Goal: Task Accomplishment & Management: Use online tool/utility

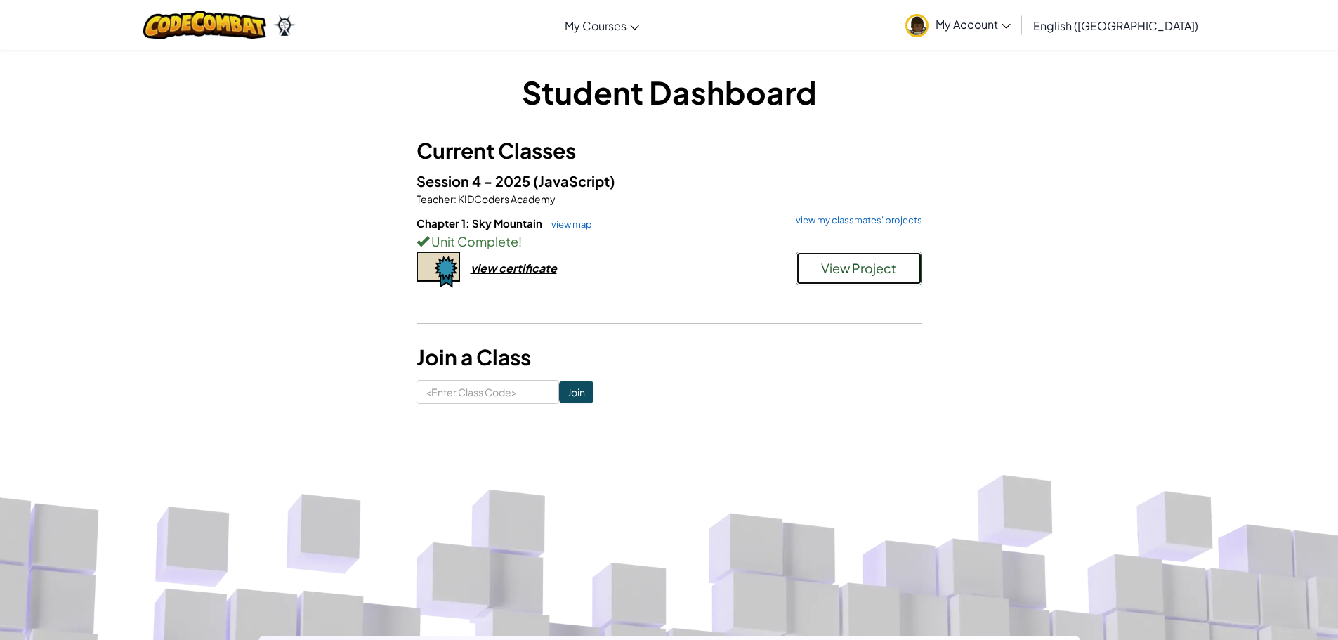
click at [824, 272] on span "View Project" at bounding box center [858, 268] width 75 height 16
click at [841, 266] on span "View Project" at bounding box center [858, 268] width 75 height 16
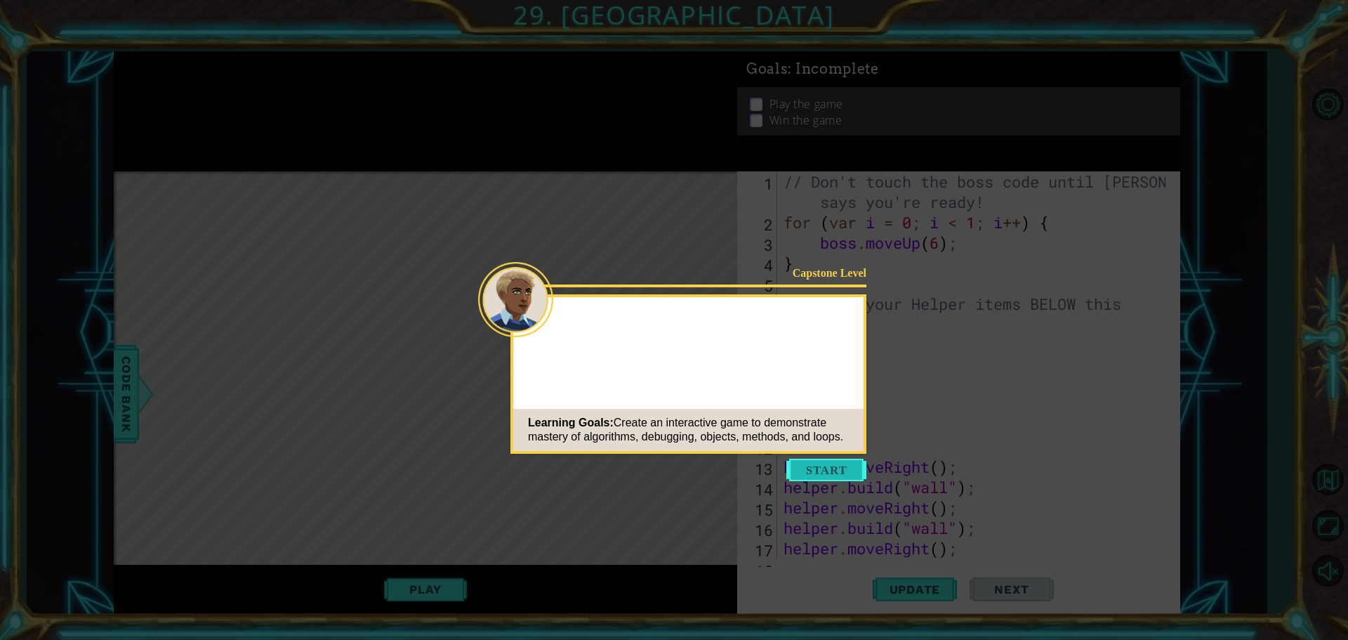
click at [829, 464] on button "Start" at bounding box center [826, 470] width 80 height 22
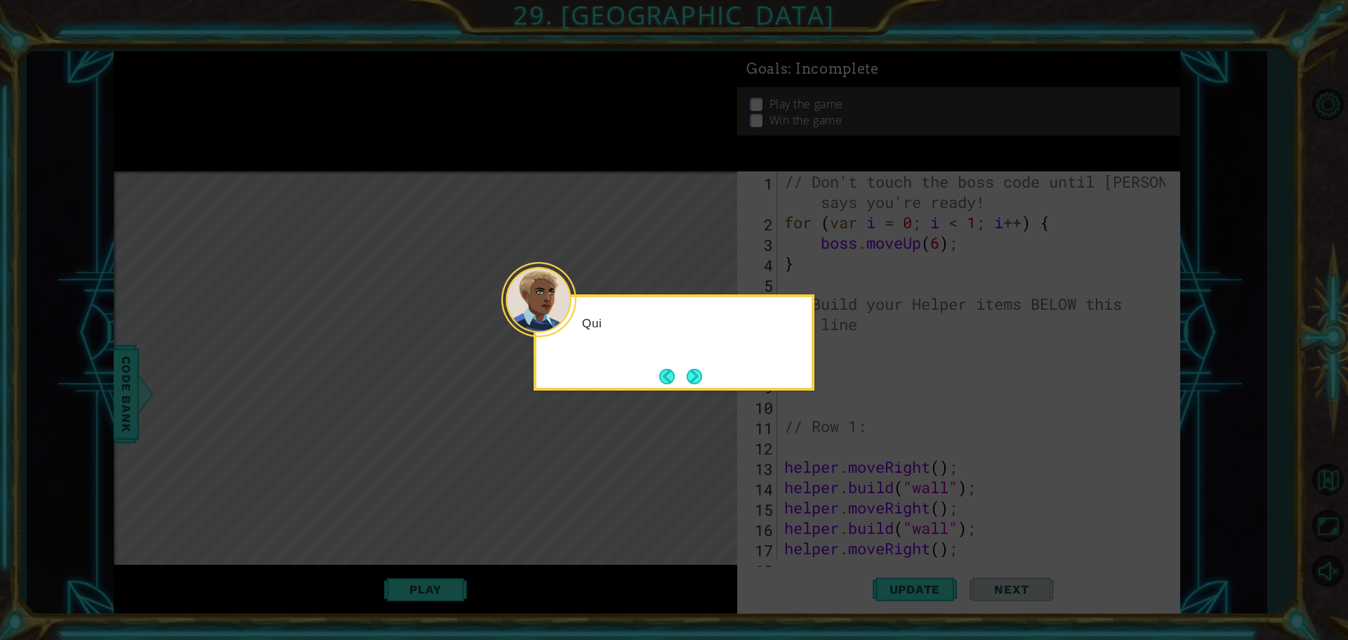
scroll to position [1364, 0]
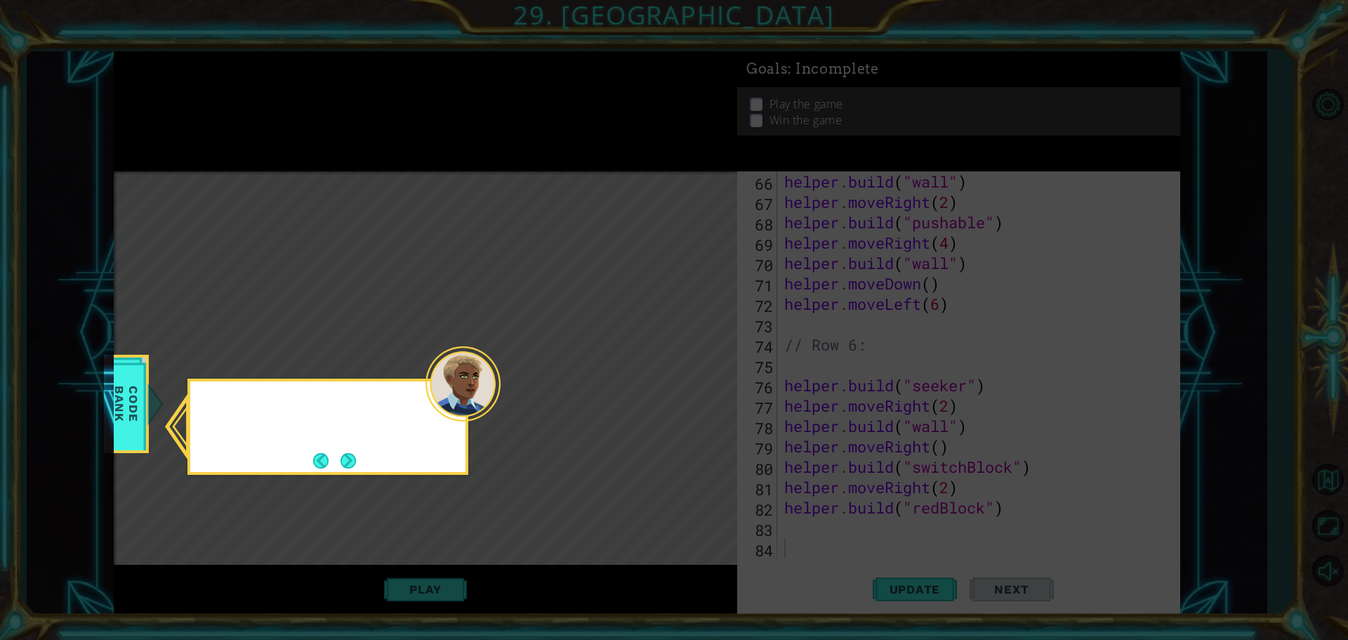
click at [696, 379] on icon at bounding box center [674, 320] width 1348 height 640
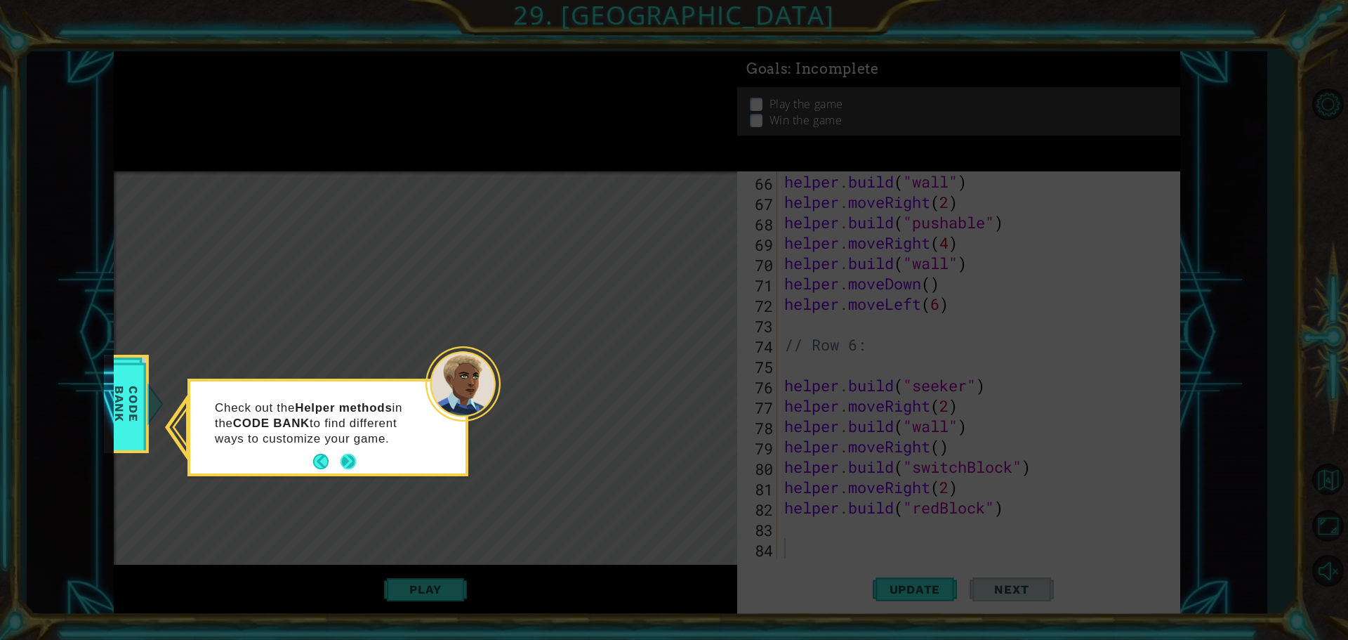
click at [348, 462] on button "Next" at bounding box center [348, 462] width 16 height 16
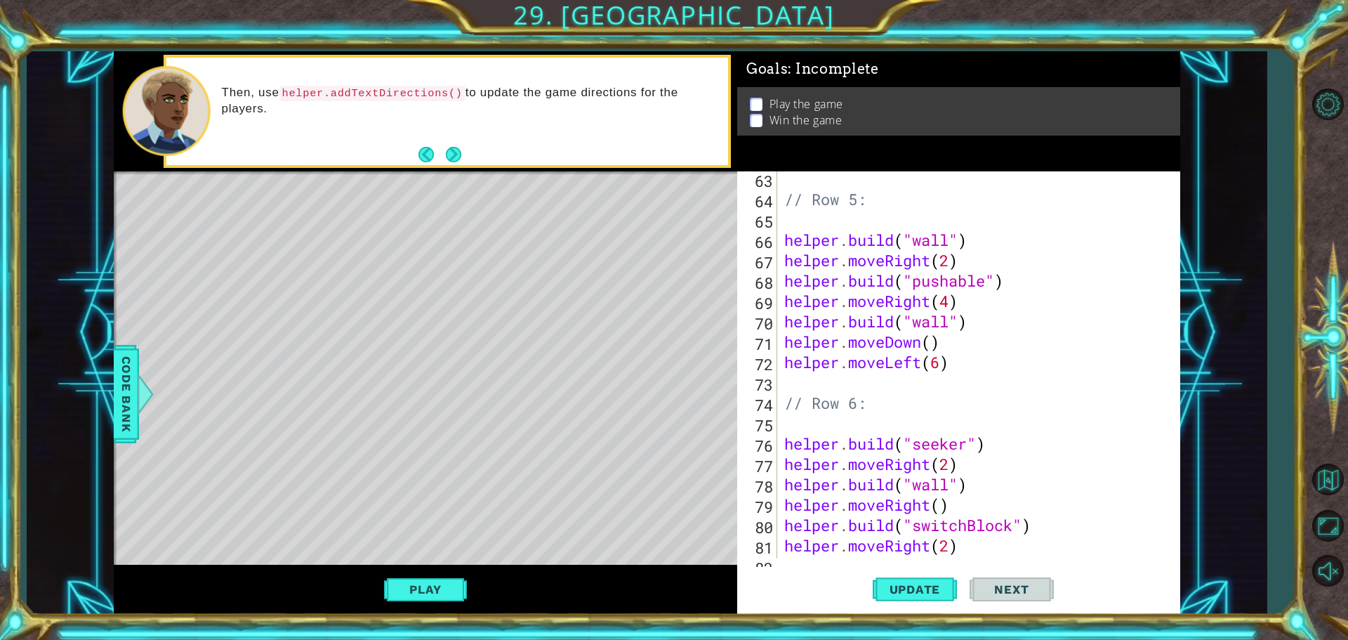
scroll to position [1053, 0]
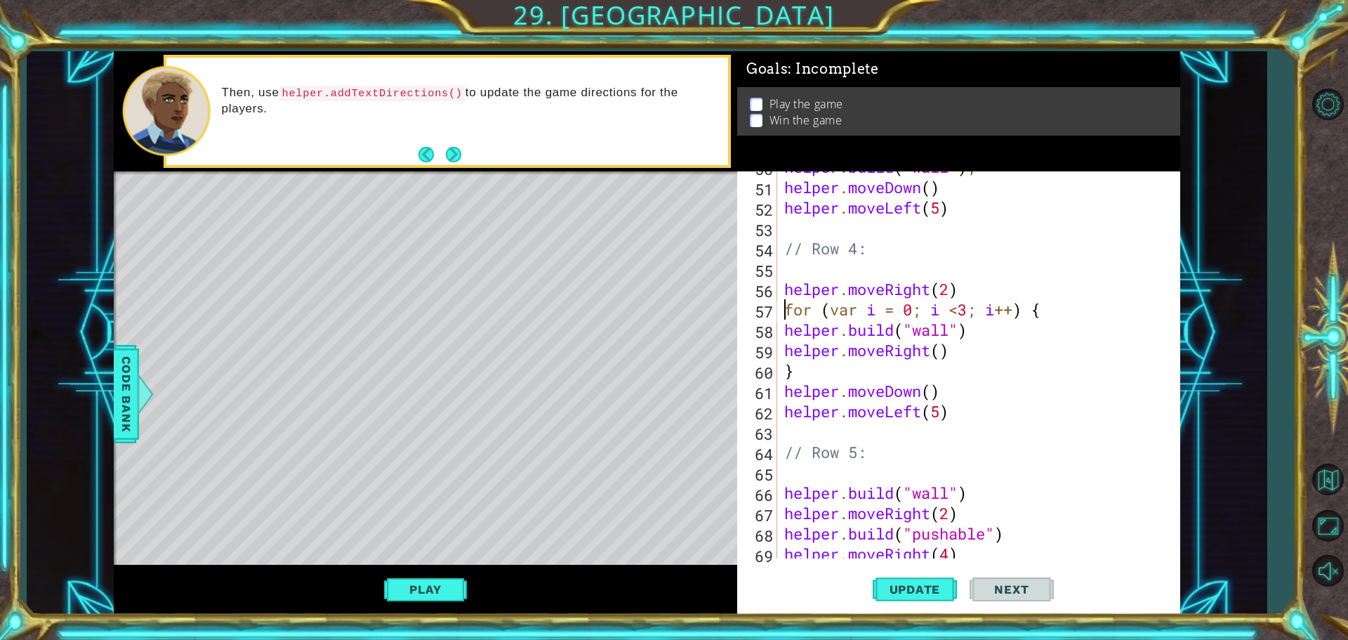
click at [783, 308] on div "helper . build ( "wall" ) ; helper . moveDown ( ) helper . moveLeft ( 5 ) // Ro…" at bounding box center [977, 371] width 391 height 428
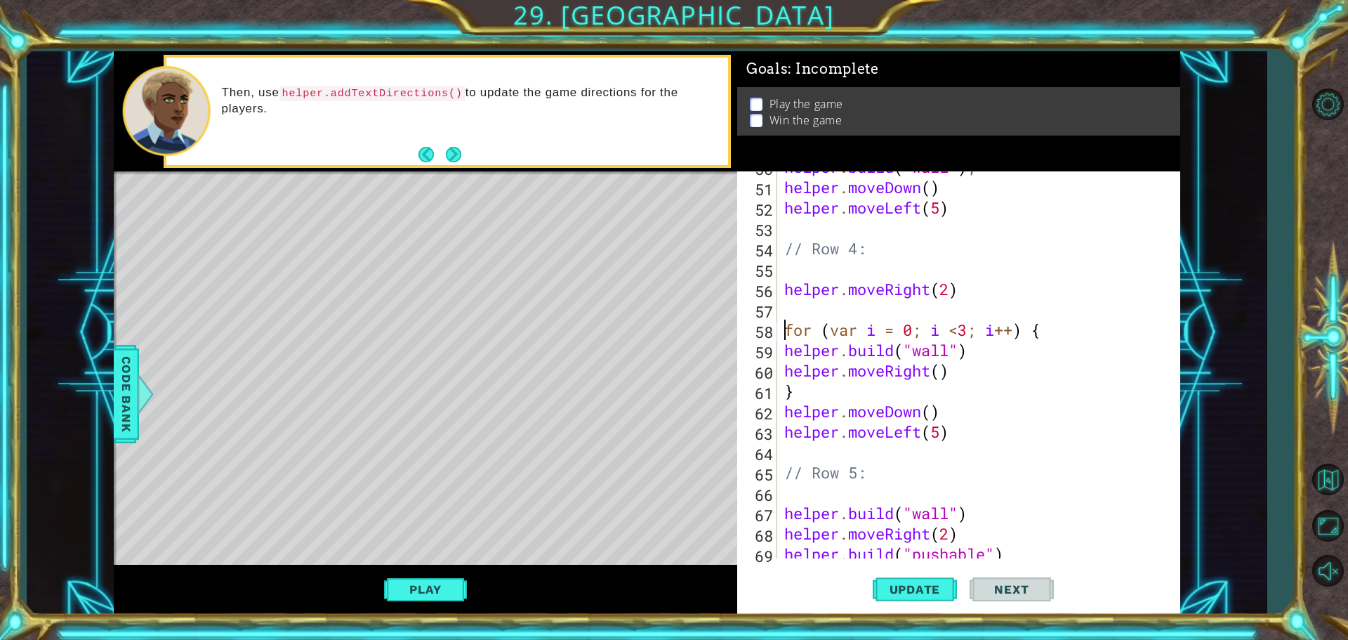
click at [815, 396] on div "helper . build ( "wall" ) ; helper . moveDown ( ) helper . moveLeft ( 5 ) // Ro…" at bounding box center [977, 371] width 391 height 428
type textarea "}"
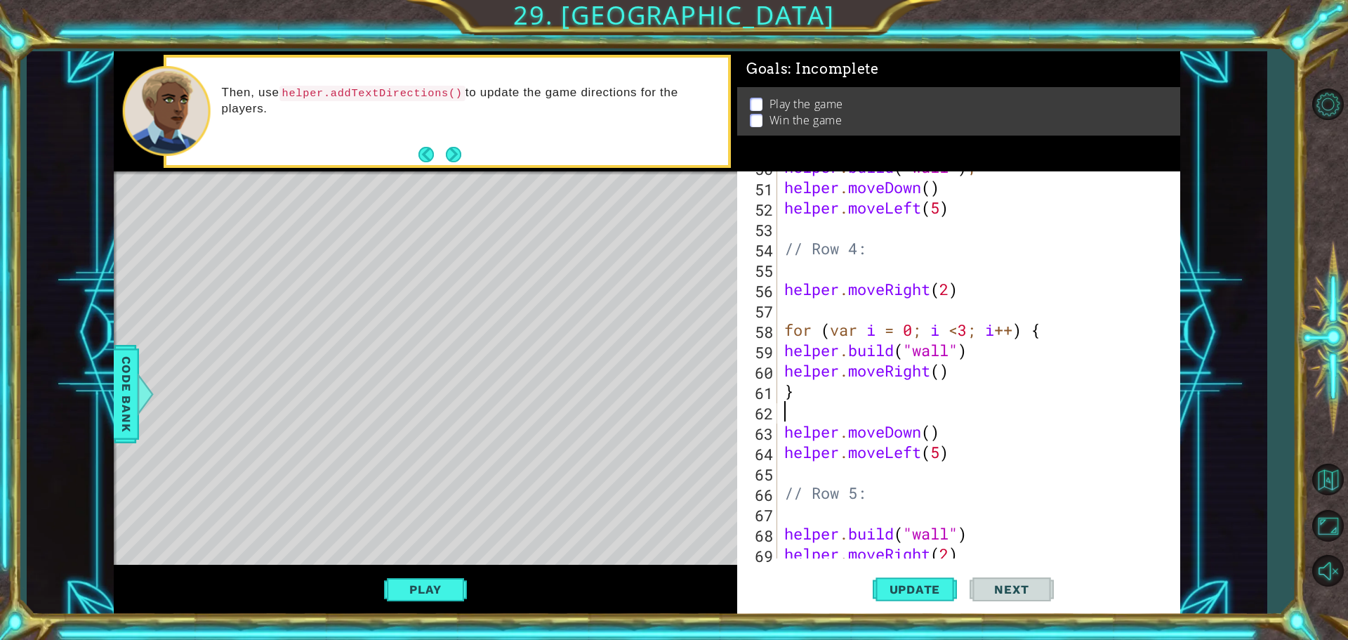
scroll to position [1138, 0]
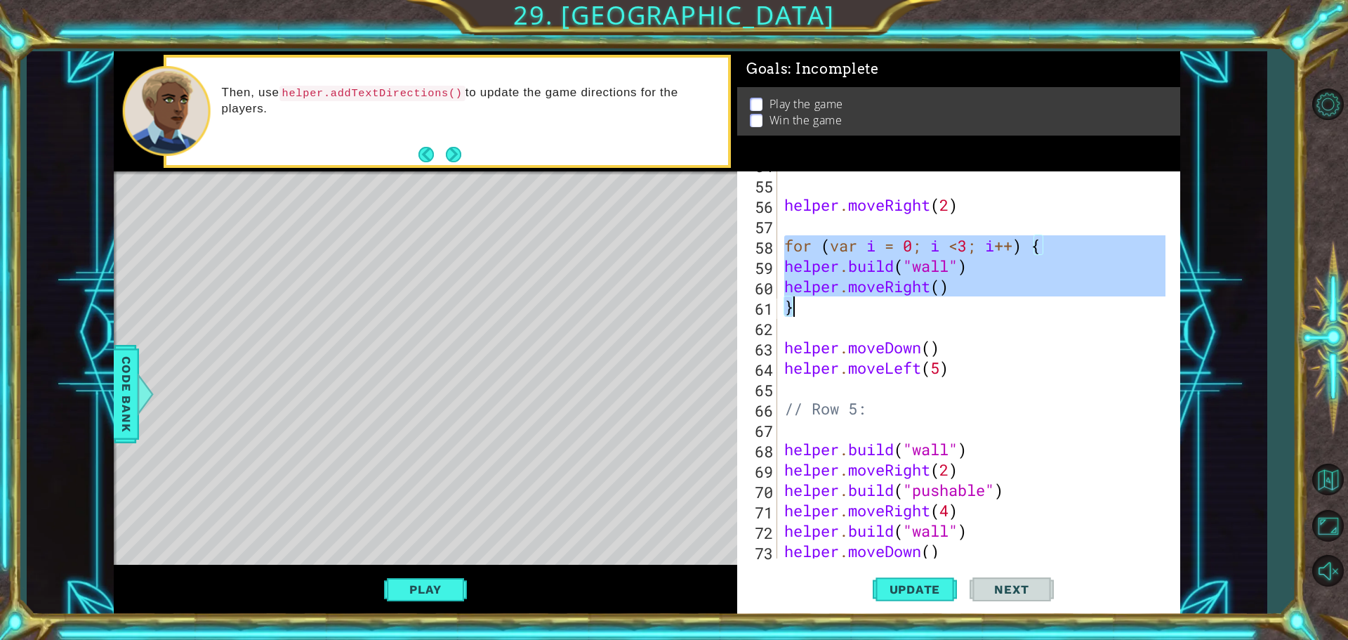
drag, startPoint x: 790, startPoint y: 249, endPoint x: 927, endPoint y: 313, distance: 151.1
click at [927, 313] on div "// Row 4: helper . moveRight ( 2 ) for ( var i = 0 ; i < 3 ; i ++ ) { helper . …" at bounding box center [977, 368] width 391 height 428
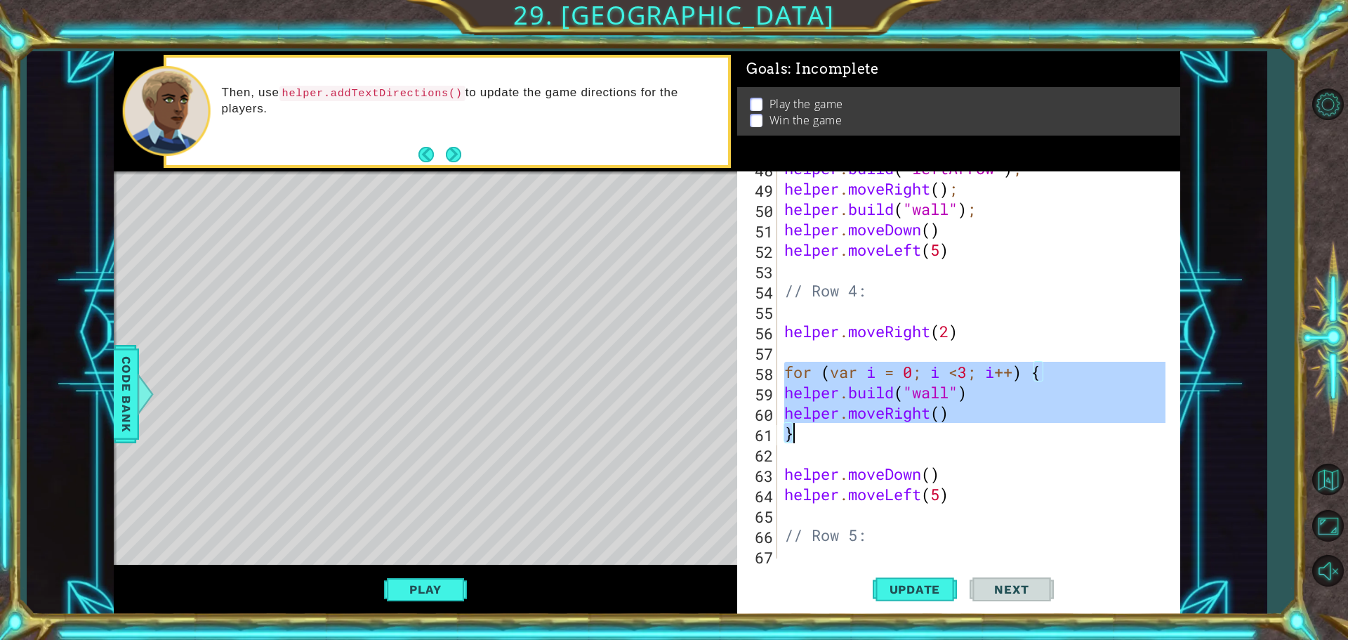
scroll to position [1095, 0]
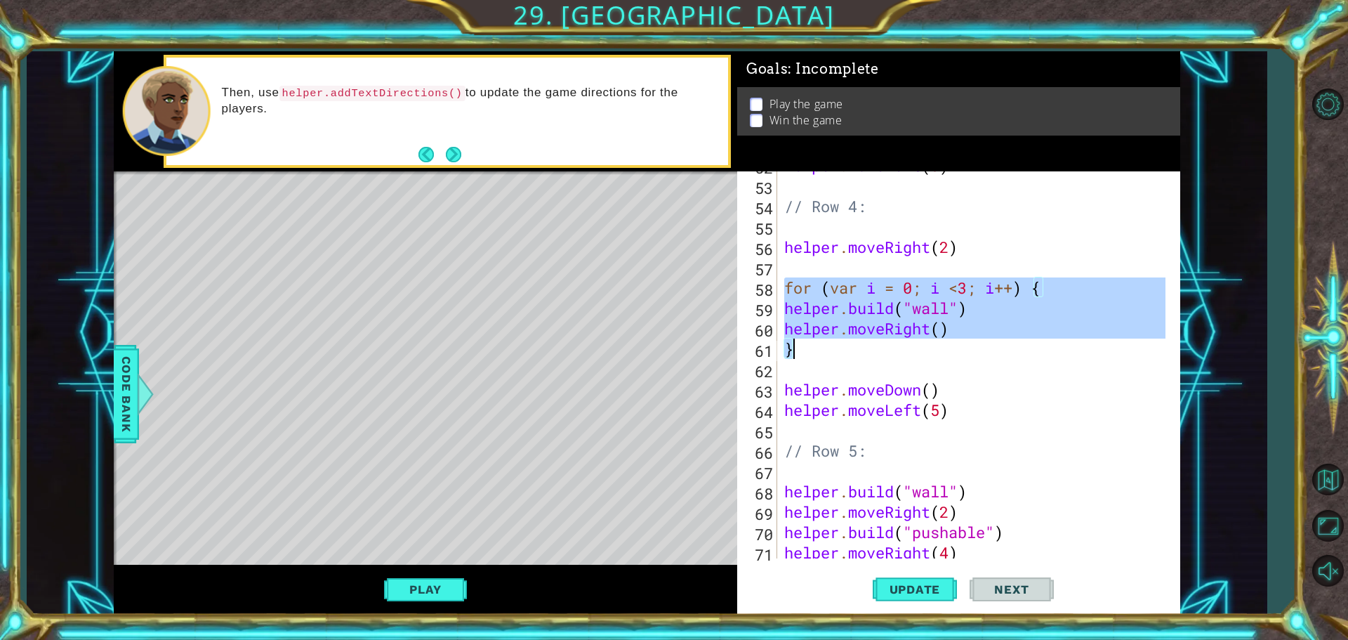
click at [942, 392] on div "helper . moveLeft ( 5 ) // Row 4: helper . moveRight ( 2 ) for ( var i = 0 ; i …" at bounding box center [977, 369] width 391 height 428
type textarea "helper.moveDown()"
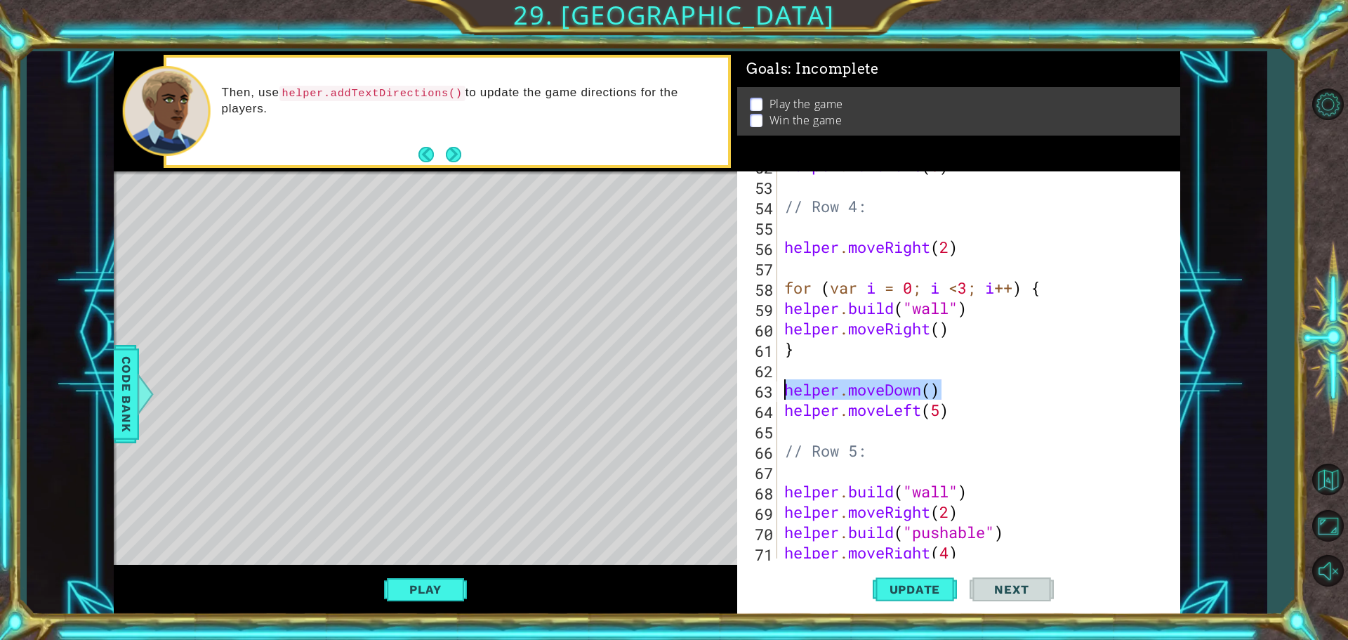
drag, startPoint x: 942, startPoint y: 392, endPoint x: 758, endPoint y: 381, distance: 184.3
click at [758, 381] on div "helper.moveDown() 52 53 54 55 56 57 58 59 60 61 62 63 64 65 66 67 68 69 70 71 7…" at bounding box center [956, 364] width 439 height 387
click at [834, 430] on div "helper . moveLeft ( 5 ) // Row 4: helper . moveRight ( 2 ) for ( var i = 0 ; i …" at bounding box center [977, 369] width 391 height 428
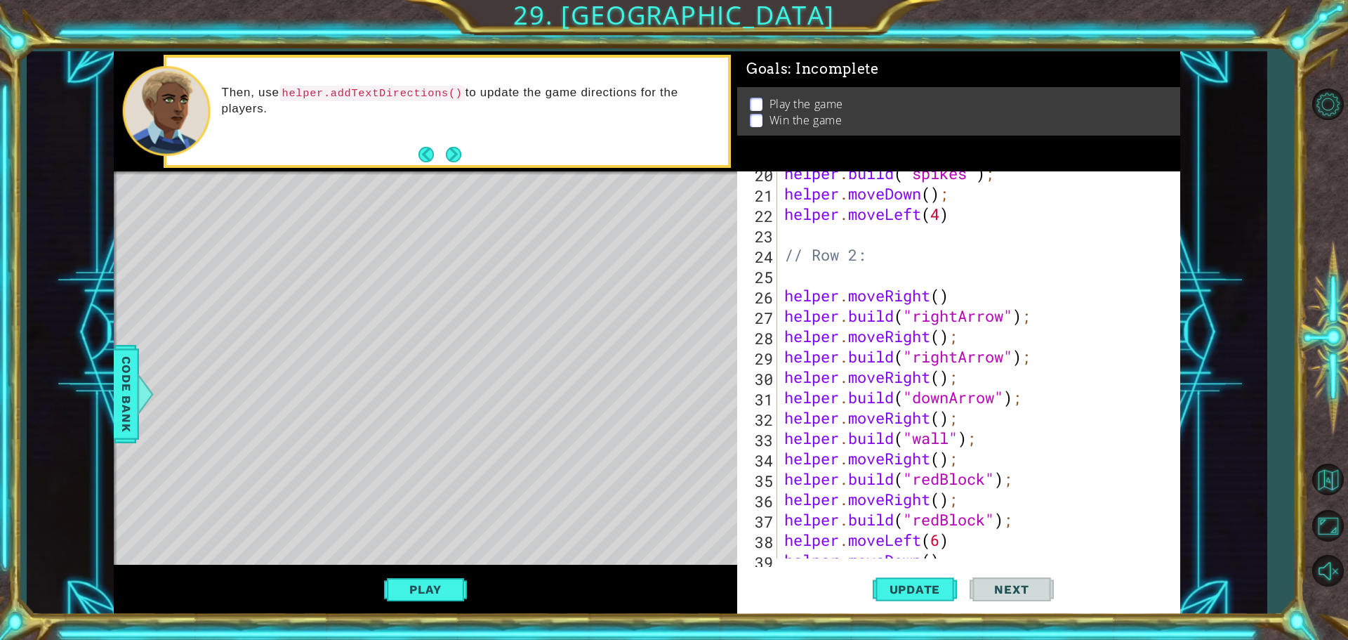
scroll to position [225, 0]
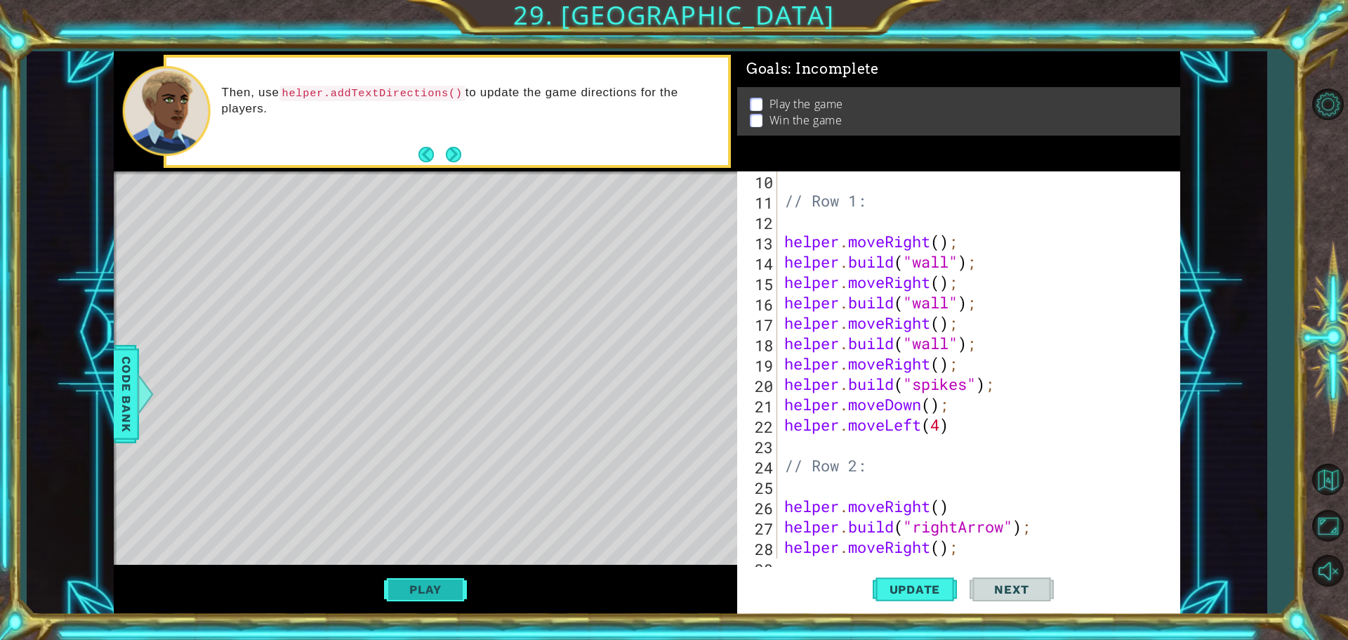
click at [388, 600] on button "Play" at bounding box center [425, 589] width 82 height 27
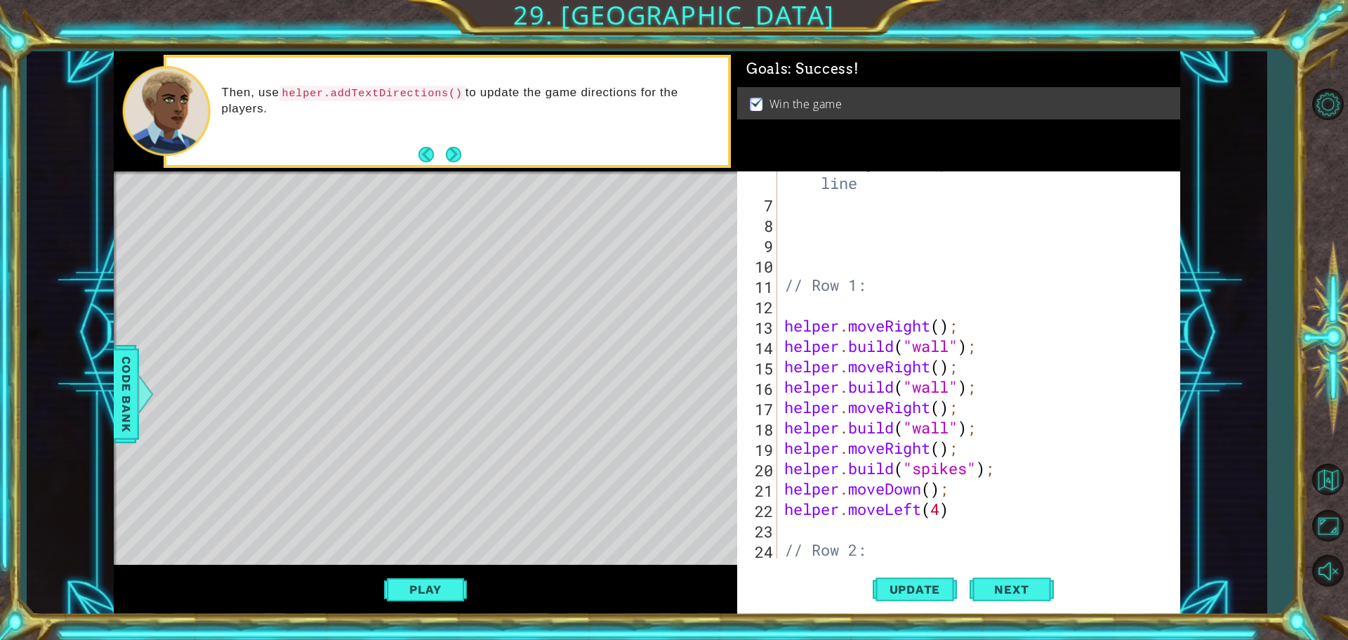
scroll to position [0, 0]
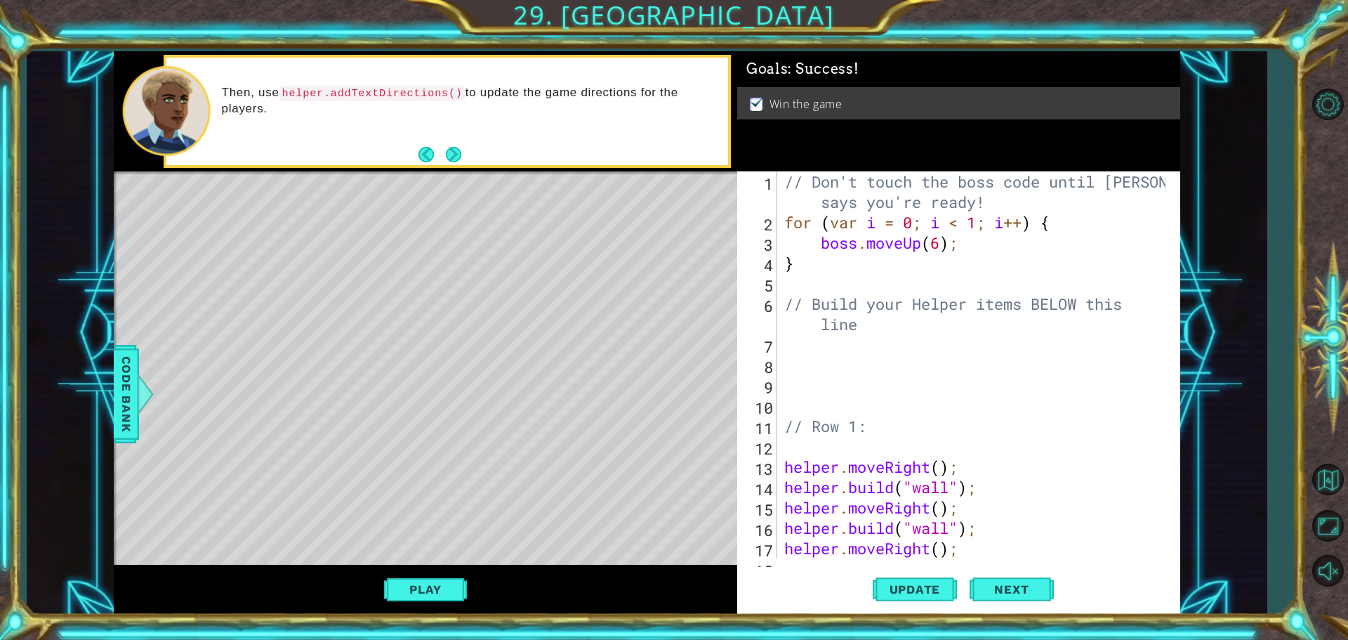
drag, startPoint x: 278, startPoint y: 91, endPoint x: 403, endPoint y: 94, distance: 125.0
click at [403, 94] on p "Then, use helper.addTextDirections() to update the game directions for the play…" at bounding box center [470, 101] width 497 height 32
drag, startPoint x: 347, startPoint y: 90, endPoint x: 309, endPoint y: 88, distance: 37.9
click at [393, 88] on code "helper.addTextDirections()" at bounding box center [372, 93] width 186 height 15
click at [963, 248] on div "// Don't touch the boss code until [PERSON_NAME] says you're ready! for ( var i…" at bounding box center [977, 395] width 391 height 448
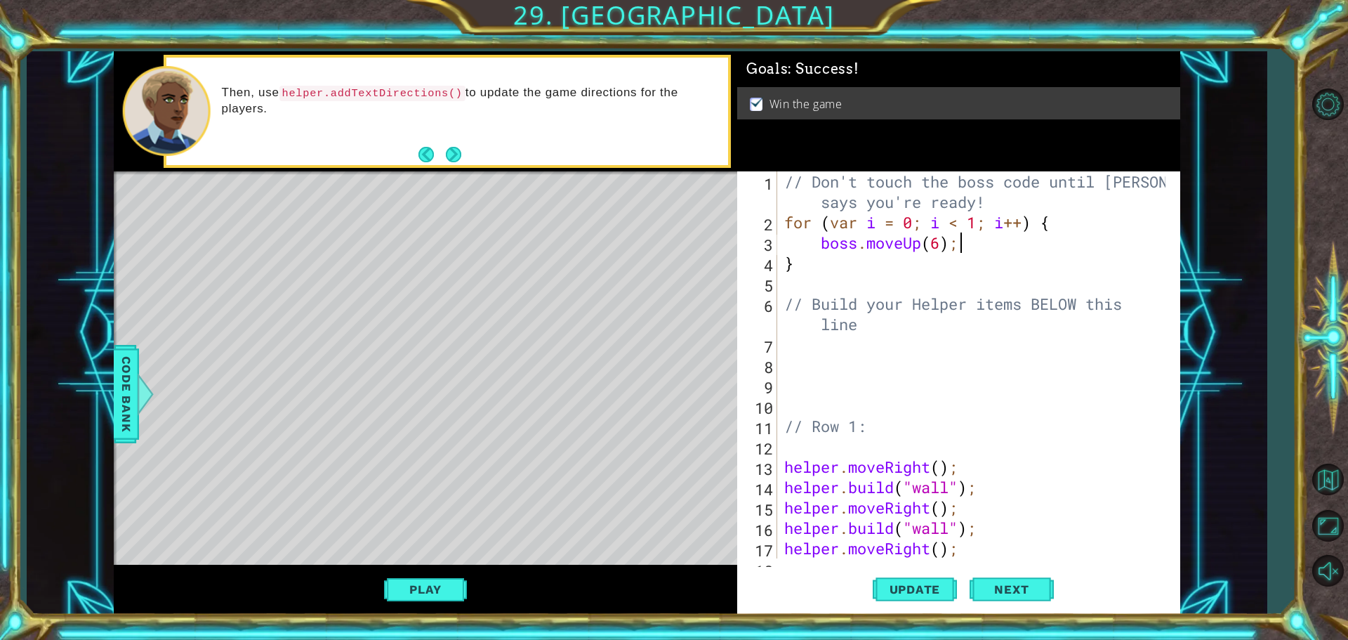
click at [963, 248] on div "// Don't touch the boss code until [PERSON_NAME] says you're ready! for ( var i…" at bounding box center [977, 395] width 391 height 448
click at [825, 249] on div "// Don't touch the boss code until [PERSON_NAME] says you're ready! for ( var i…" at bounding box center [977, 395] width 391 height 448
click at [956, 249] on div "// Don't touch the boss code until [PERSON_NAME] says you're ready! for ( var i…" at bounding box center [977, 395] width 391 height 448
click at [847, 253] on div "// Don't touch the boss code until [PERSON_NAME] says you're ready! for ( var i…" at bounding box center [977, 395] width 391 height 448
drag, startPoint x: 973, startPoint y: 246, endPoint x: 815, endPoint y: 246, distance: 157.3
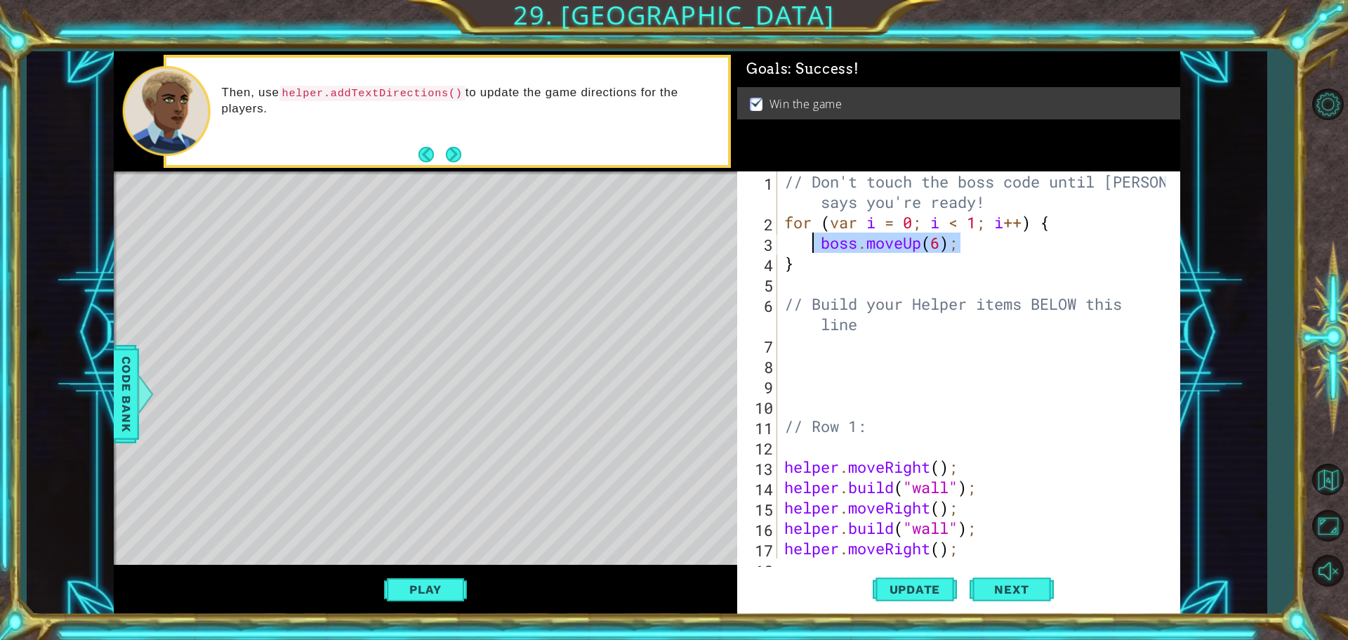
click at [815, 246] on div "// Don't touch the boss code until [PERSON_NAME] says you're ready! for ( var i…" at bounding box center [977, 395] width 391 height 448
type textarea "boss.moveUp(6);"
click at [808, 246] on div "// Don't touch the boss code until [PERSON_NAME] says you're ready! for ( var i…" at bounding box center [974, 364] width 384 height 387
click at [824, 449] on div "// Don't touch the boss code until [PERSON_NAME] says you're ready! for ( var i…" at bounding box center [977, 395] width 391 height 448
click at [926, 254] on div "// Don't touch the boss code until [PERSON_NAME] says you're ready! for ( var i…" at bounding box center [977, 395] width 391 height 448
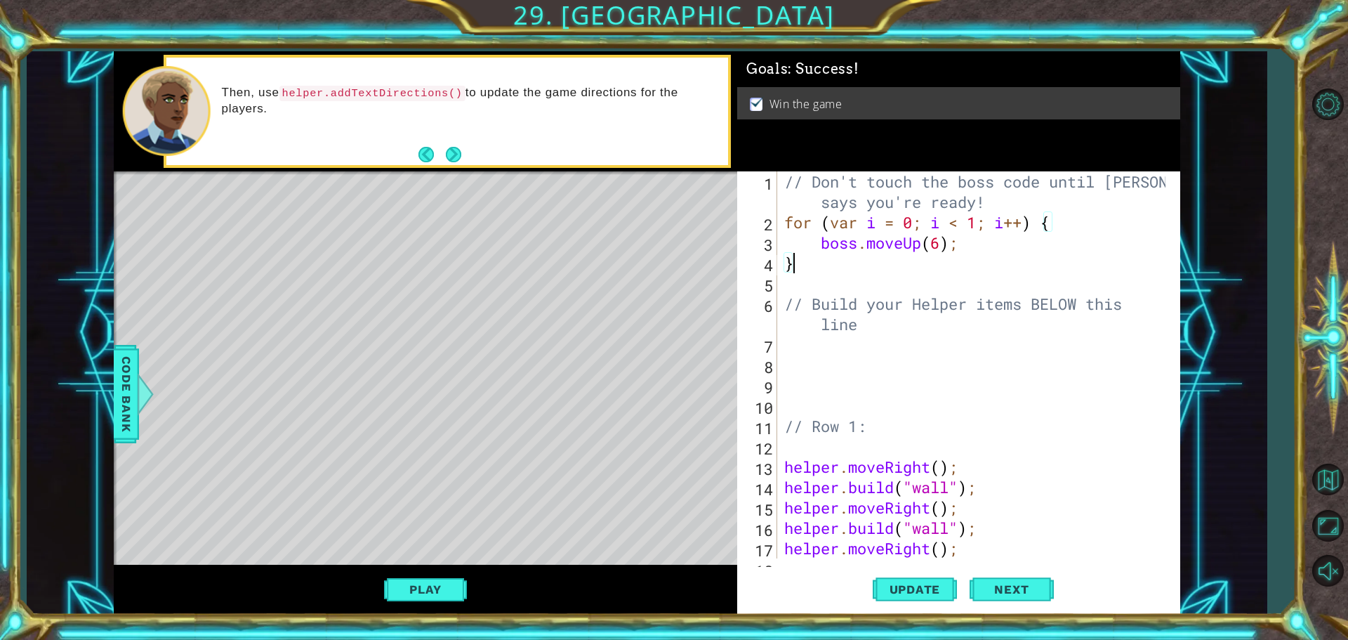
click at [987, 237] on div "// Don't touch the boss code until [PERSON_NAME] says you're ready! for ( var i…" at bounding box center [977, 395] width 391 height 448
type textarea "boss.moveUp(6);"
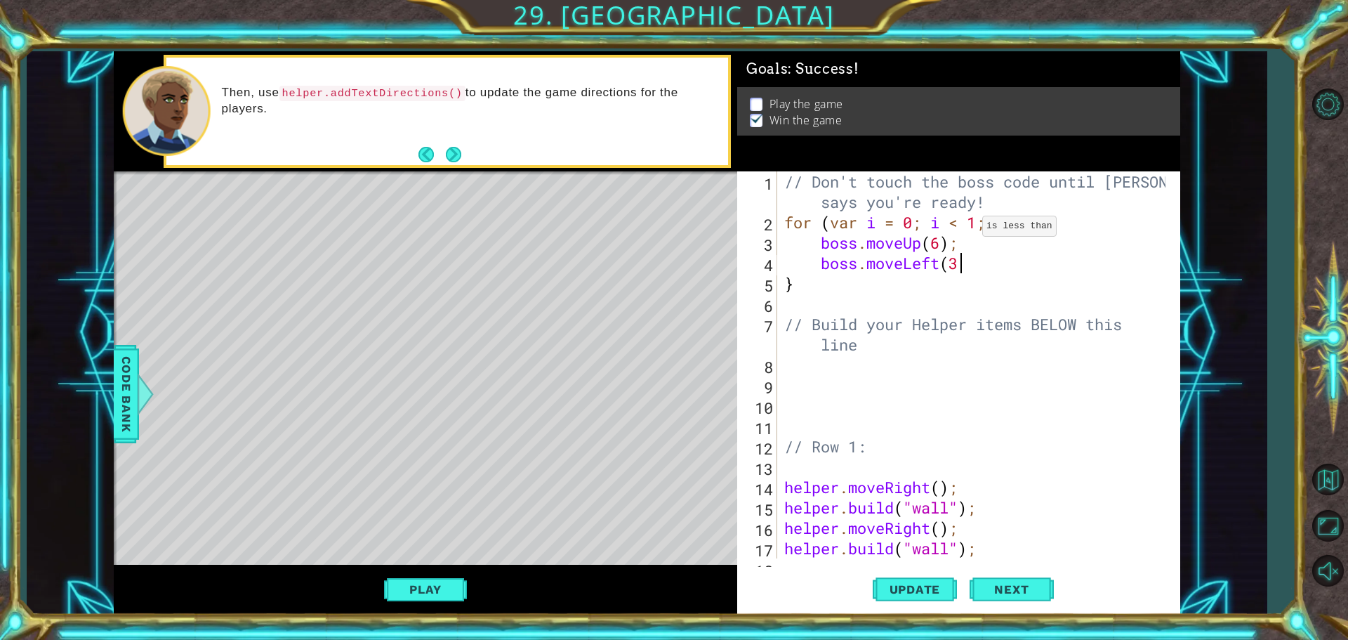
scroll to position [0, 8]
click at [981, 226] on div "// Don't touch the boss code until [PERSON_NAME] says you're ready! for ( var i…" at bounding box center [977, 395] width 391 height 448
click at [845, 289] on div "// Don't touch the boss code until [PERSON_NAME] says you're ready! for ( var i…" at bounding box center [977, 395] width 391 height 448
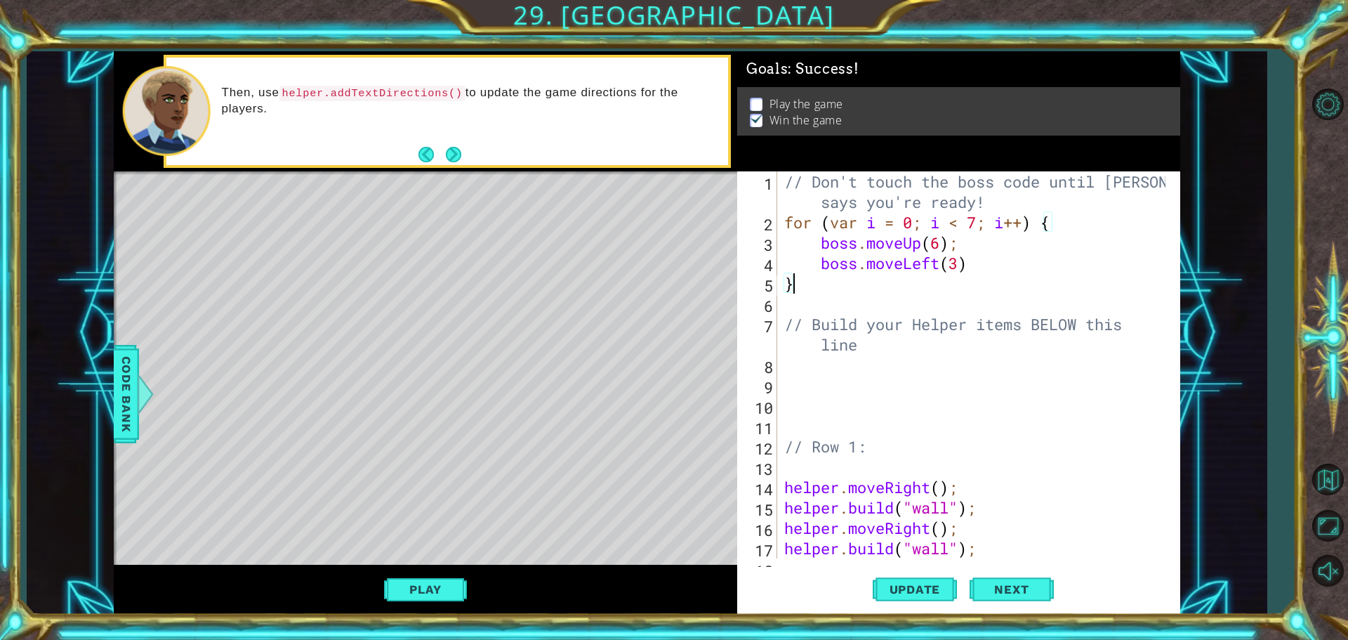
click at [975, 258] on div "// Don't touch the boss code until [PERSON_NAME] says you're ready! for ( var i…" at bounding box center [977, 395] width 391 height 448
type textarea "boss.moveLeft(3)"
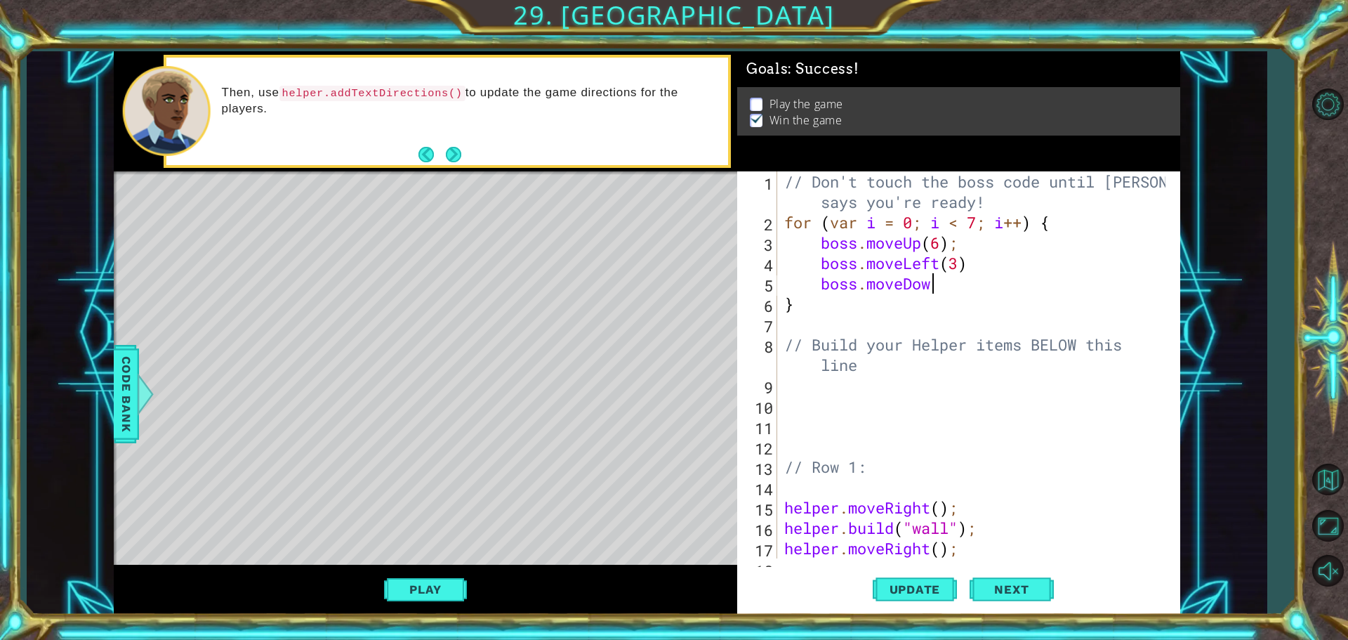
scroll to position [0, 6]
type textarea "boss.moveDown()"
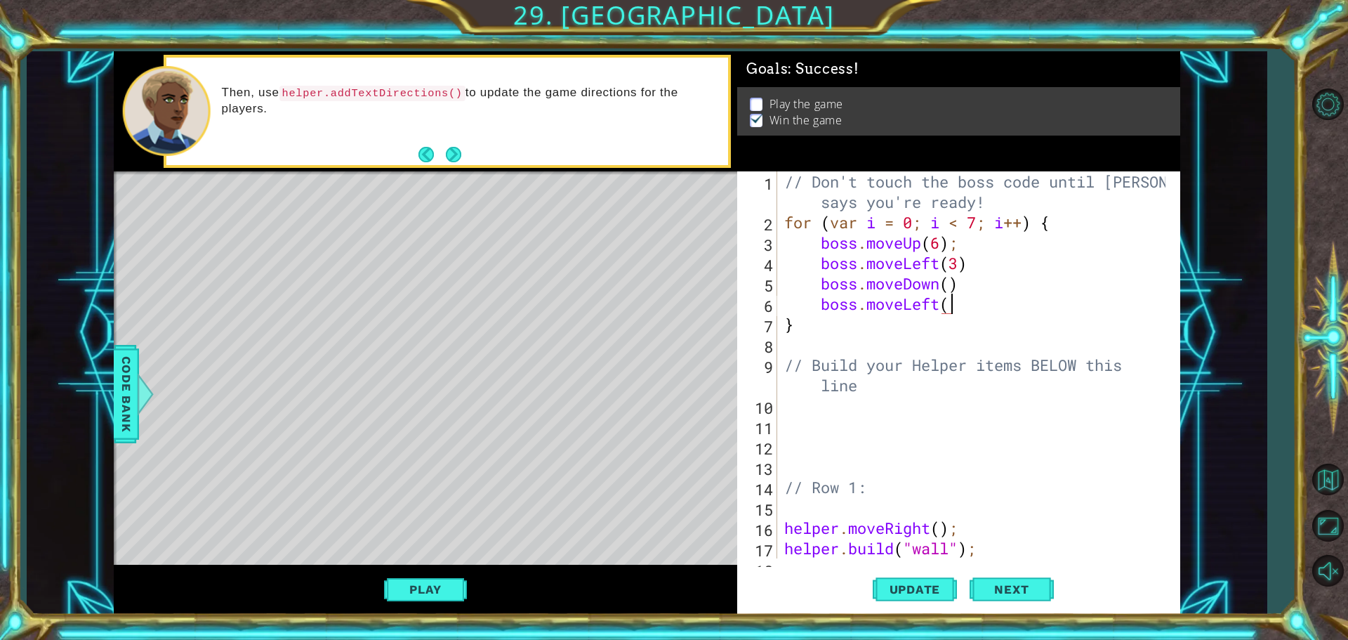
type textarea "boss.moveLeft()"
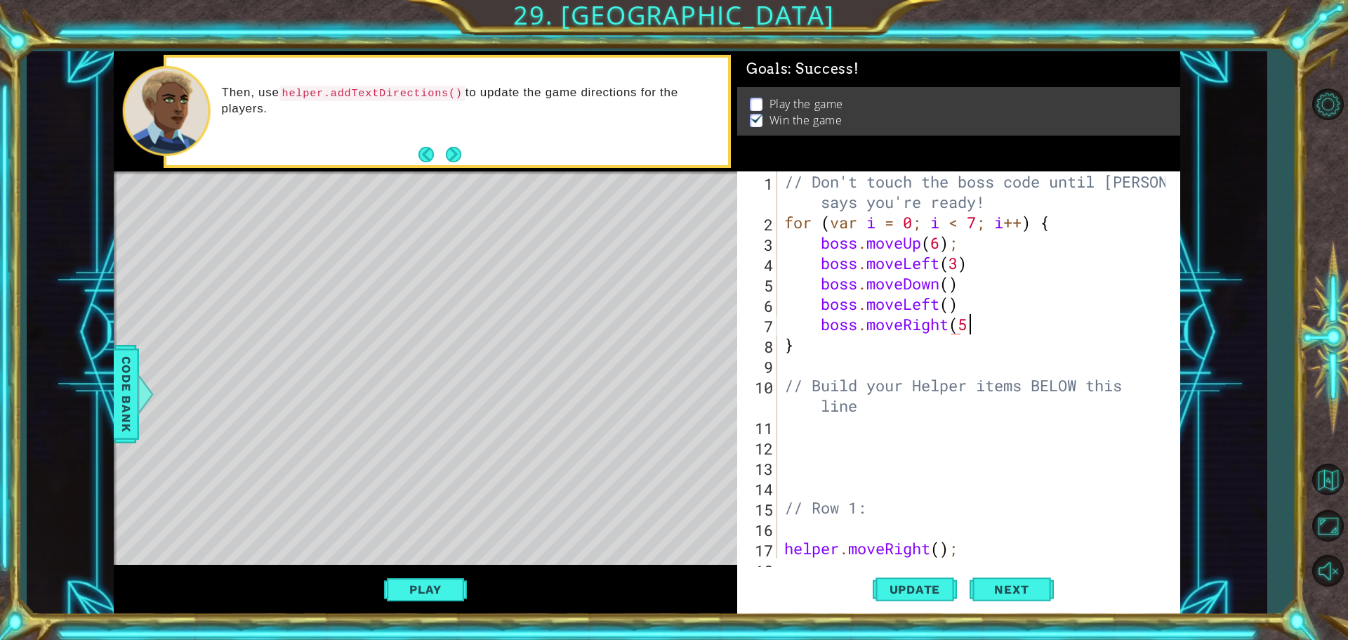
scroll to position [0, 8]
type textarea "boss.moveRight(5)"
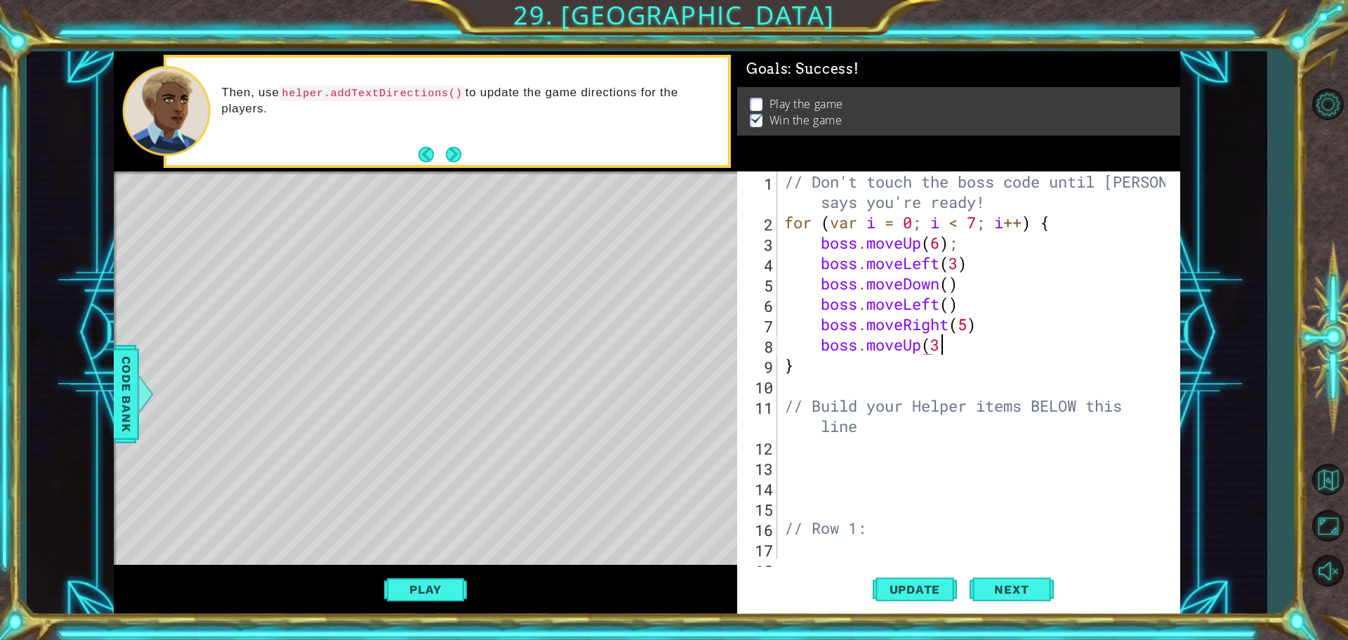
scroll to position [0, 6]
drag, startPoint x: 914, startPoint y: 595, endPoint x: 911, endPoint y: 602, distance: 8.2
click at [911, 602] on button "Update" at bounding box center [915, 589] width 84 height 44
click at [427, 598] on button "Play" at bounding box center [425, 589] width 82 height 27
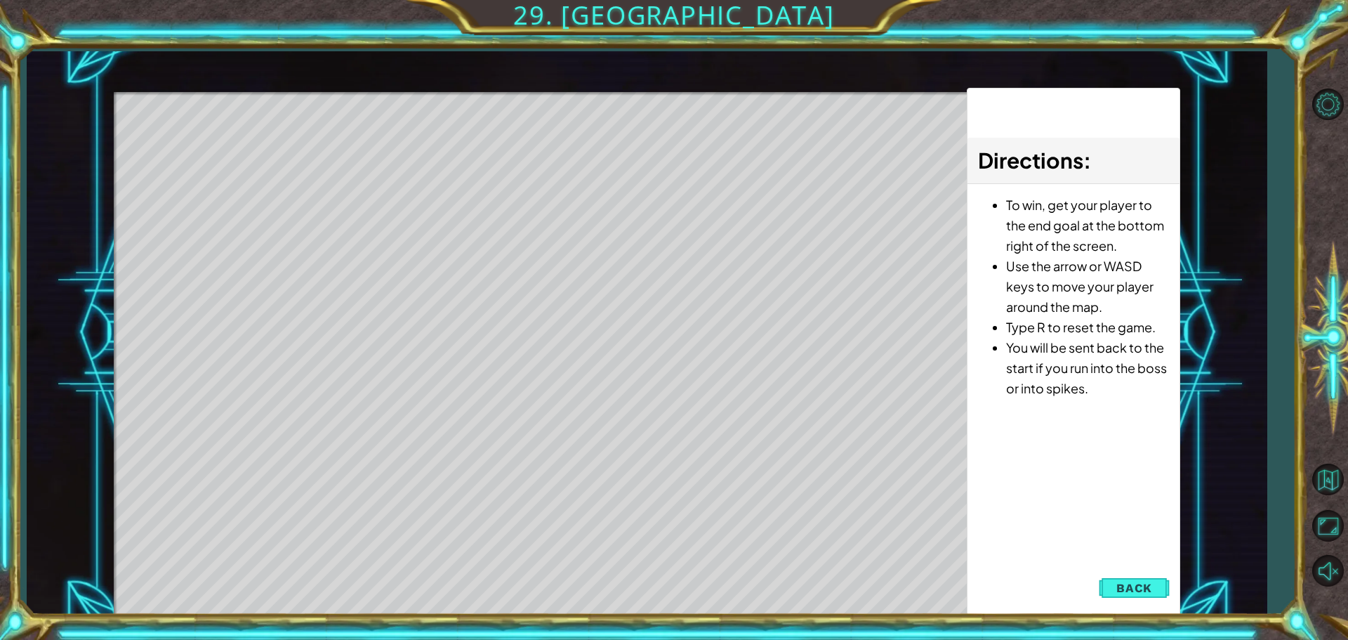
click at [1125, 588] on span "Back" at bounding box center [1134, 588] width 36 height 14
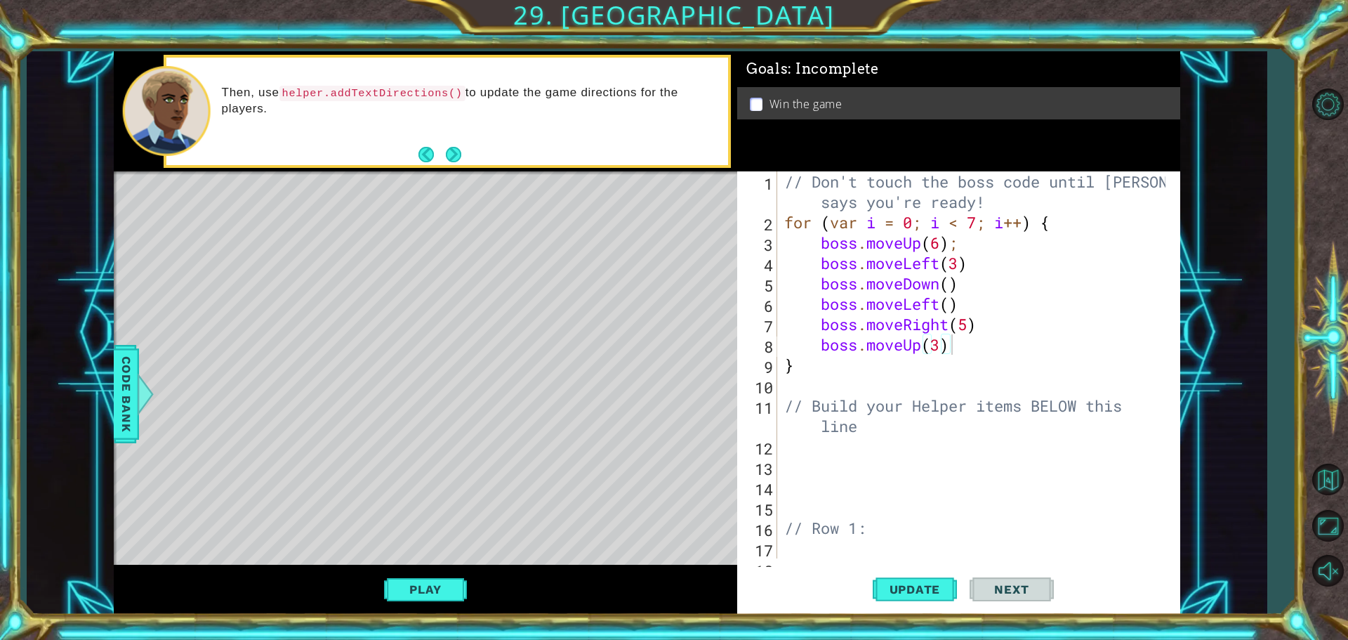
click at [974, 353] on div "// Don't touch the boss code until [PERSON_NAME] says you're ready! for ( var i…" at bounding box center [977, 395] width 391 height 448
click at [1004, 323] on div "// Don't touch the boss code until [PERSON_NAME] says you're ready! for ( var i…" at bounding box center [977, 395] width 391 height 448
type textarea "boss.moveRight(5)"
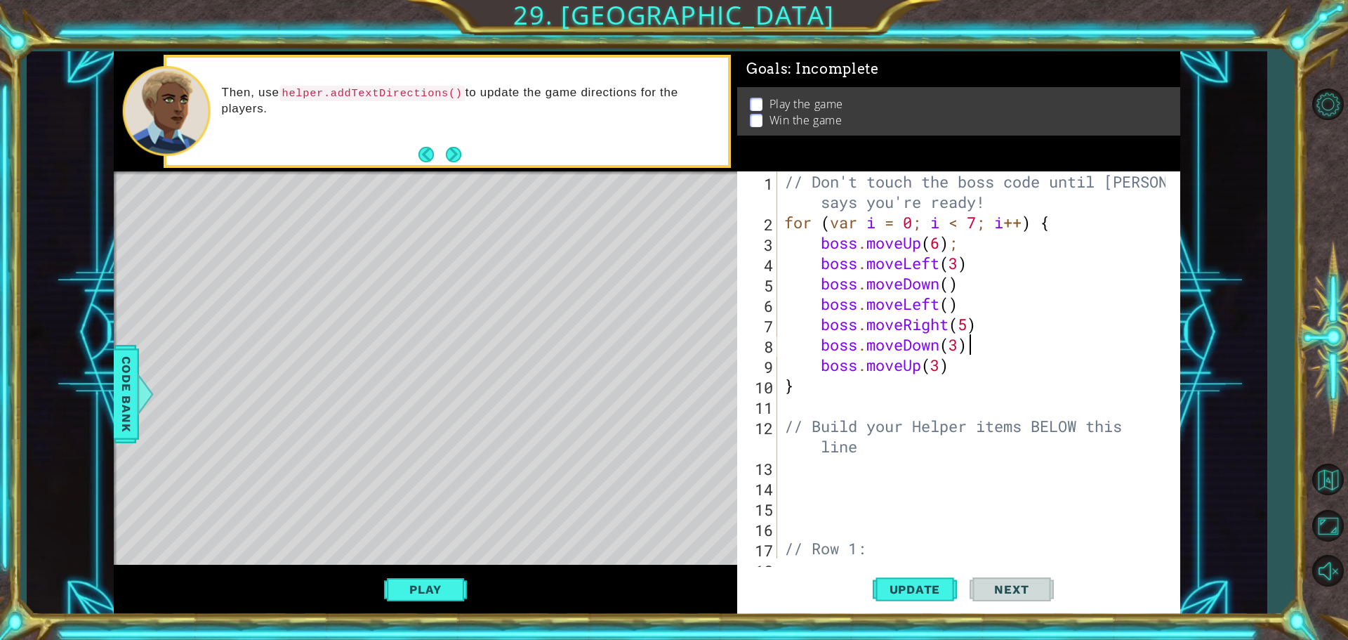
scroll to position [0, 8]
click at [941, 368] on div "// Don't touch the boss code until [PERSON_NAME] says you're ready! for ( var i…" at bounding box center [977, 395] width 391 height 448
click at [907, 597] on button "Update" at bounding box center [915, 589] width 84 height 44
click at [450, 589] on button "Play" at bounding box center [425, 589] width 82 height 27
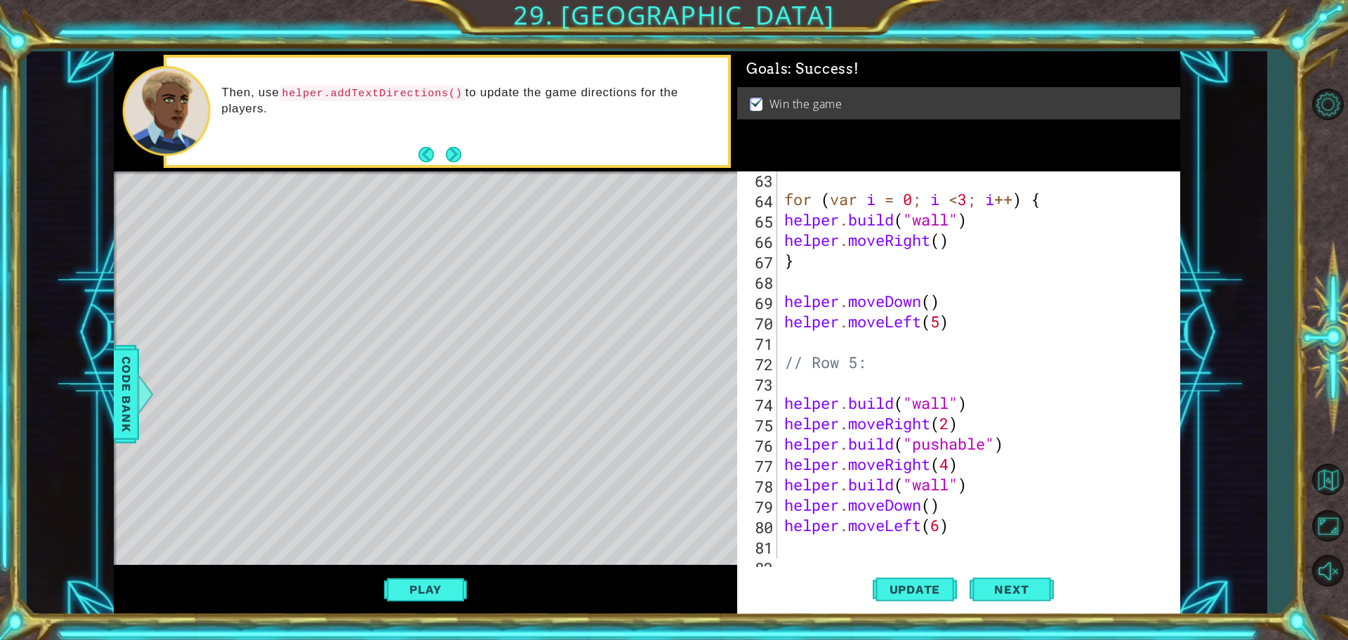
scroll to position [1348, 0]
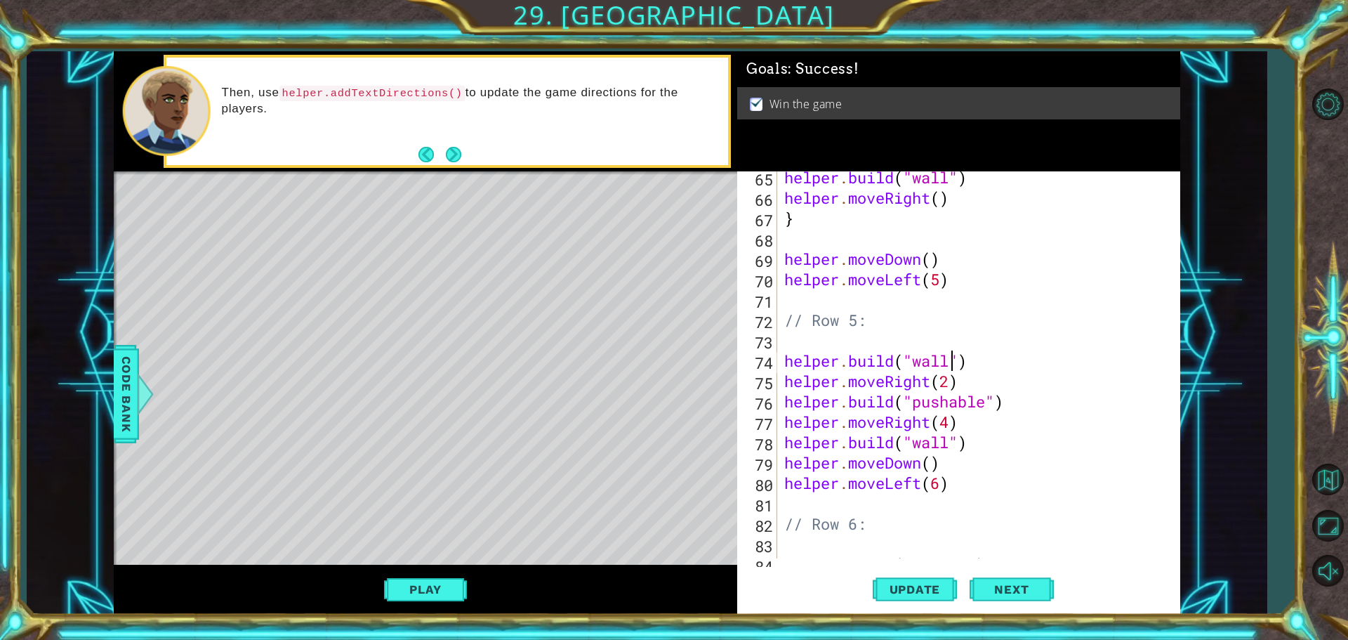
click at [949, 353] on div "helper . build ( "wall" ) helper . moveRight ( ) } helper . moveDown ( ) helper…" at bounding box center [977, 381] width 391 height 428
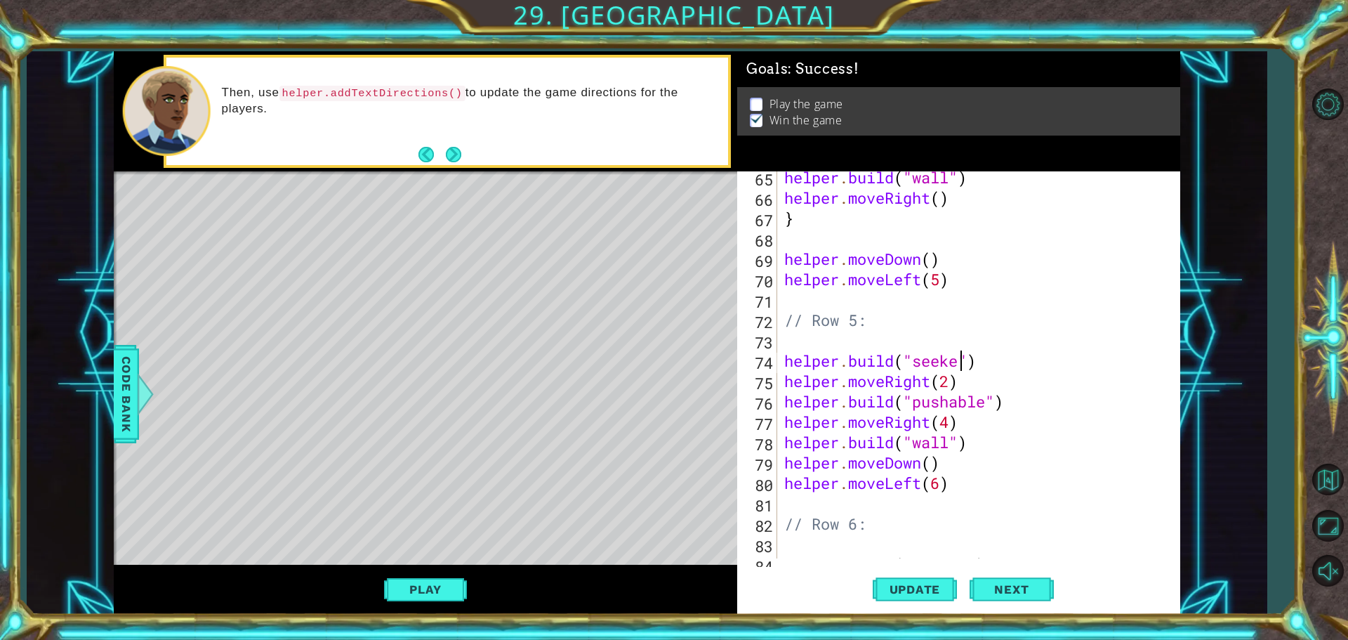
scroll to position [0, 8]
click at [951, 438] on div "helper . build ( "wall" ) helper . moveRight ( ) } helper . moveDown ( ) helper…" at bounding box center [977, 381] width 391 height 428
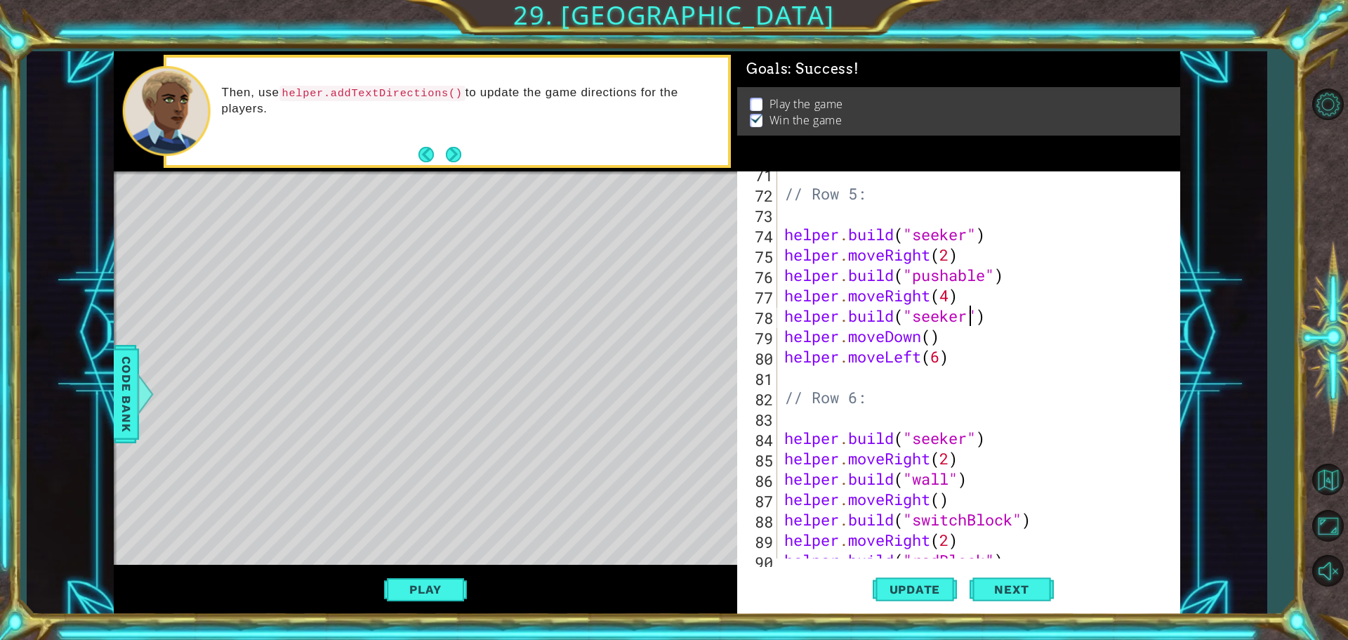
scroll to position [1517, 0]
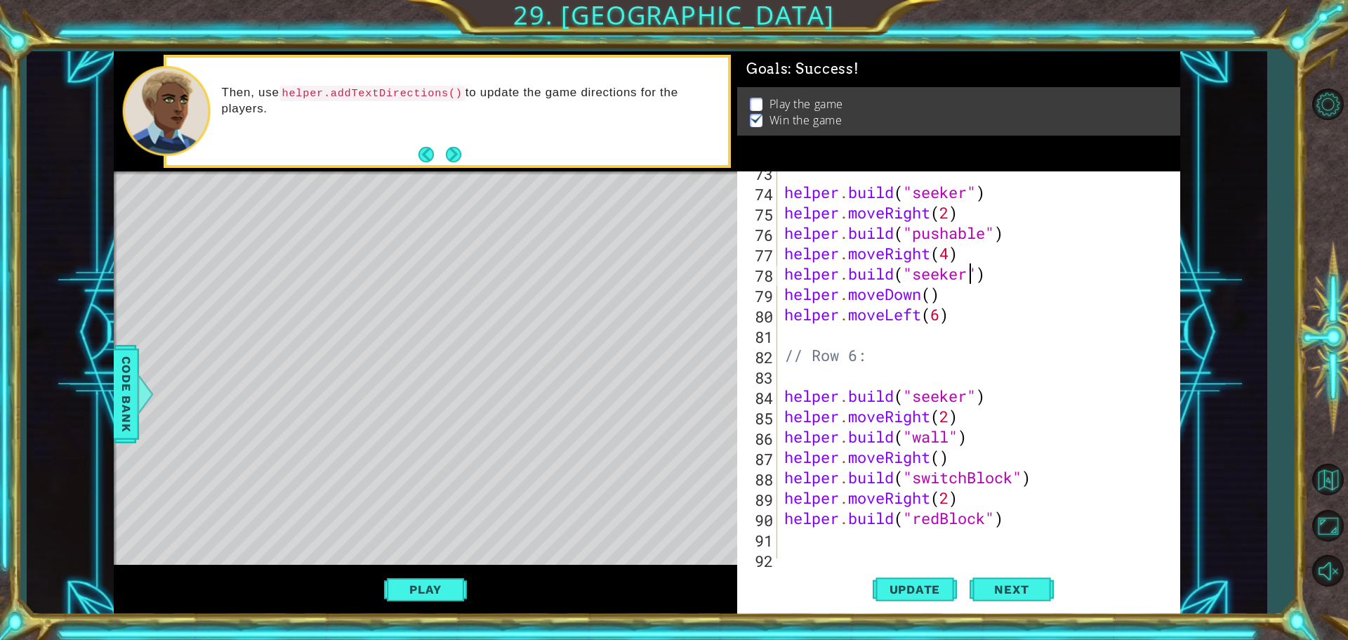
click at [947, 435] on div "helper . build ( "seeker" ) helper . moveRight ( 2 ) helper . build ( "pushable…" at bounding box center [977, 376] width 391 height 428
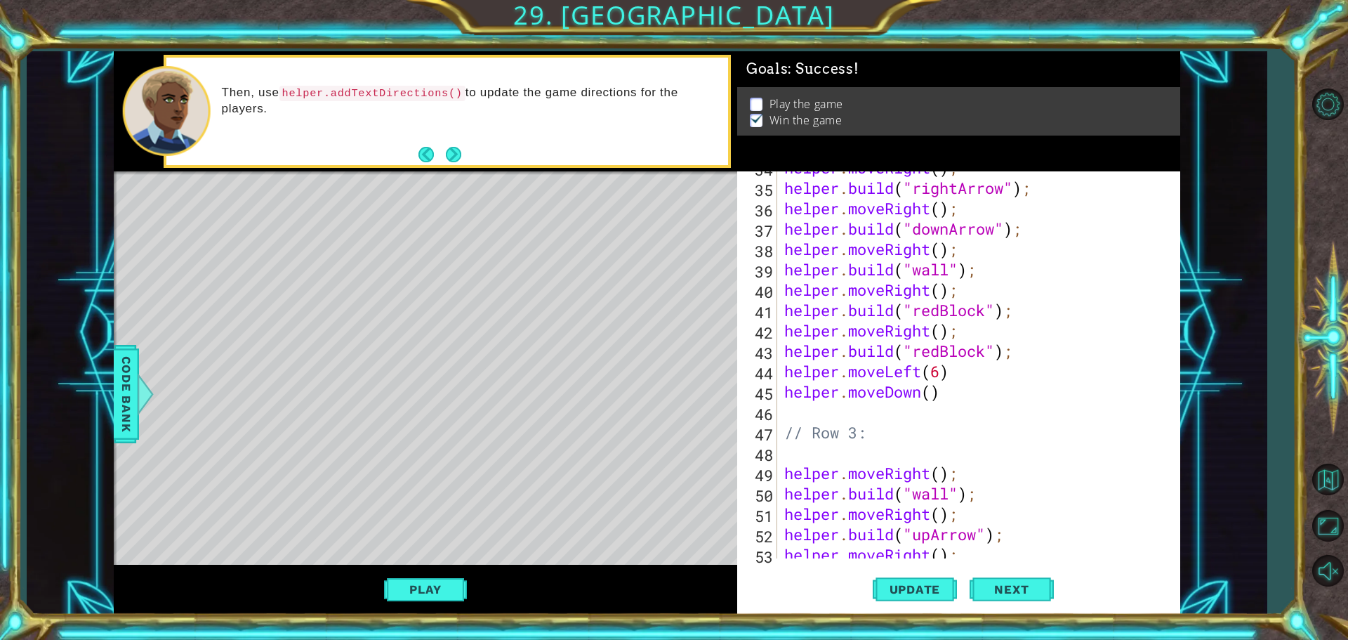
scroll to position [811, 0]
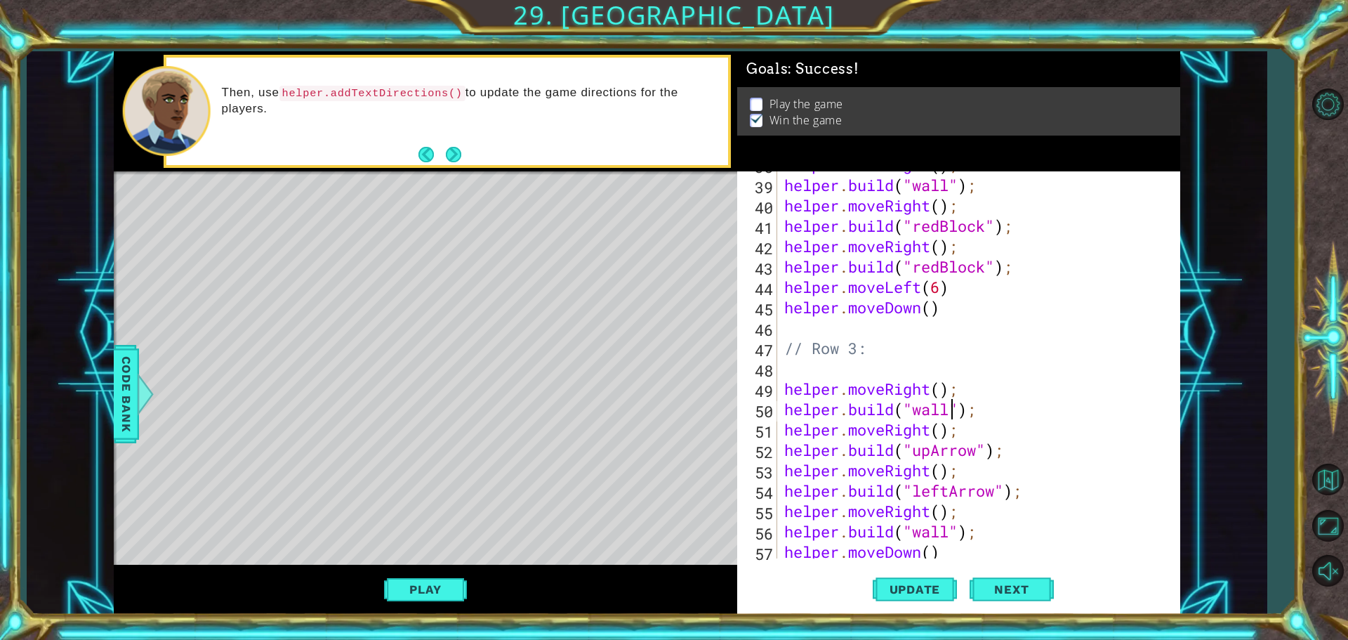
click at [950, 407] on div "helper . moveRight ( ) ; helper . build ( "wall" ) ; helper . moveRight ( ) ; h…" at bounding box center [977, 368] width 391 height 428
click at [915, 591] on span "Update" at bounding box center [915, 589] width 79 height 14
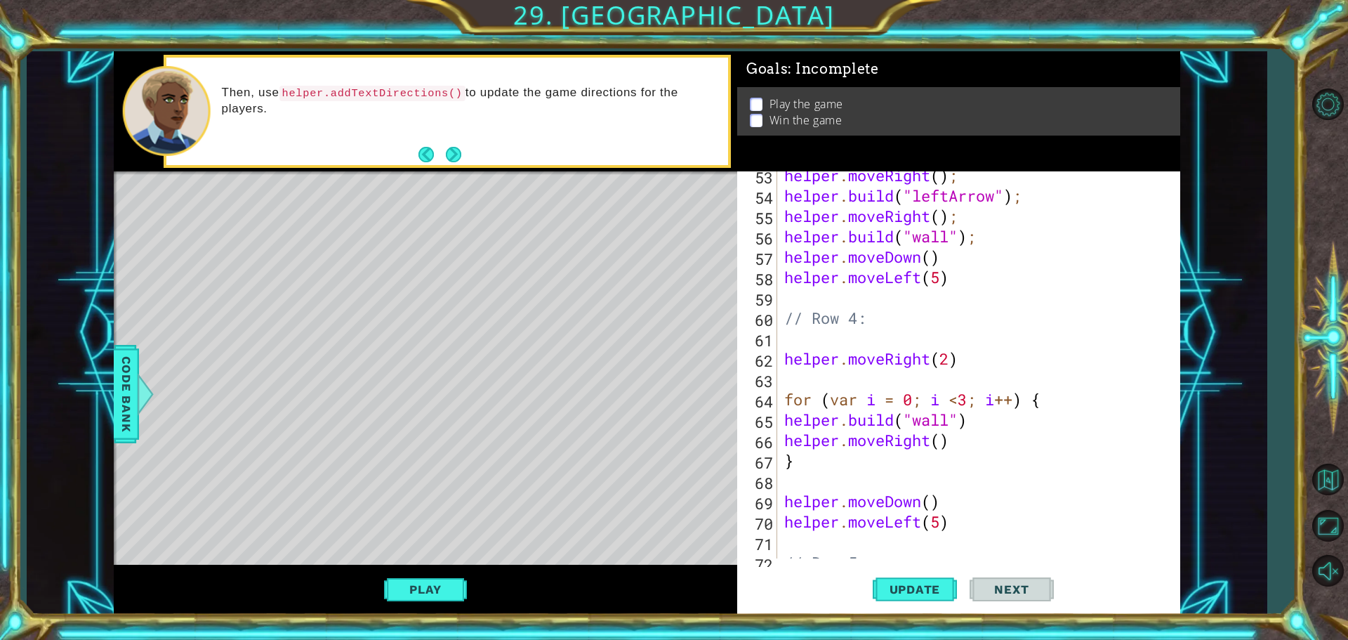
scroll to position [1106, 0]
click at [971, 397] on div "helper . moveRight ( ) ; helper . build ( "leftArrow" ) ; helper . moveRight ( …" at bounding box center [977, 379] width 391 height 428
click at [898, 581] on button "Update" at bounding box center [915, 589] width 84 height 44
click at [960, 453] on div "helper . moveRight ( ) ; helper . build ( "leftArrow" ) ; helper . moveRight ( …" at bounding box center [977, 379] width 391 height 428
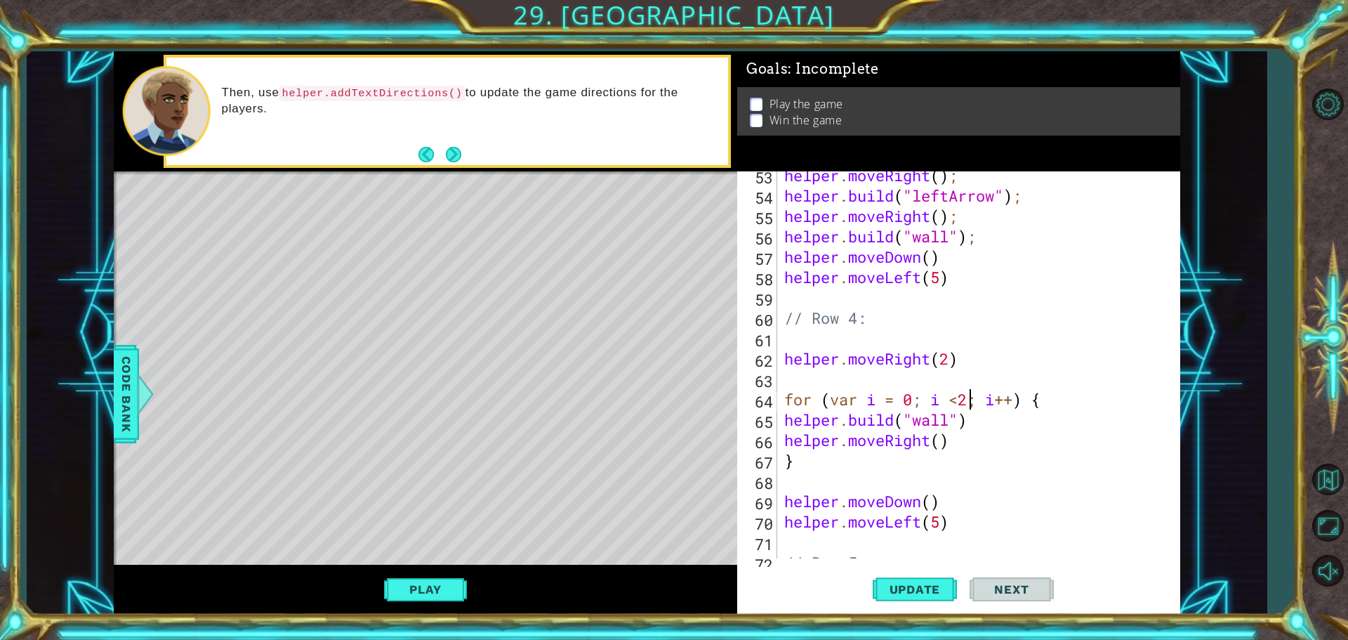
type textarea "}"
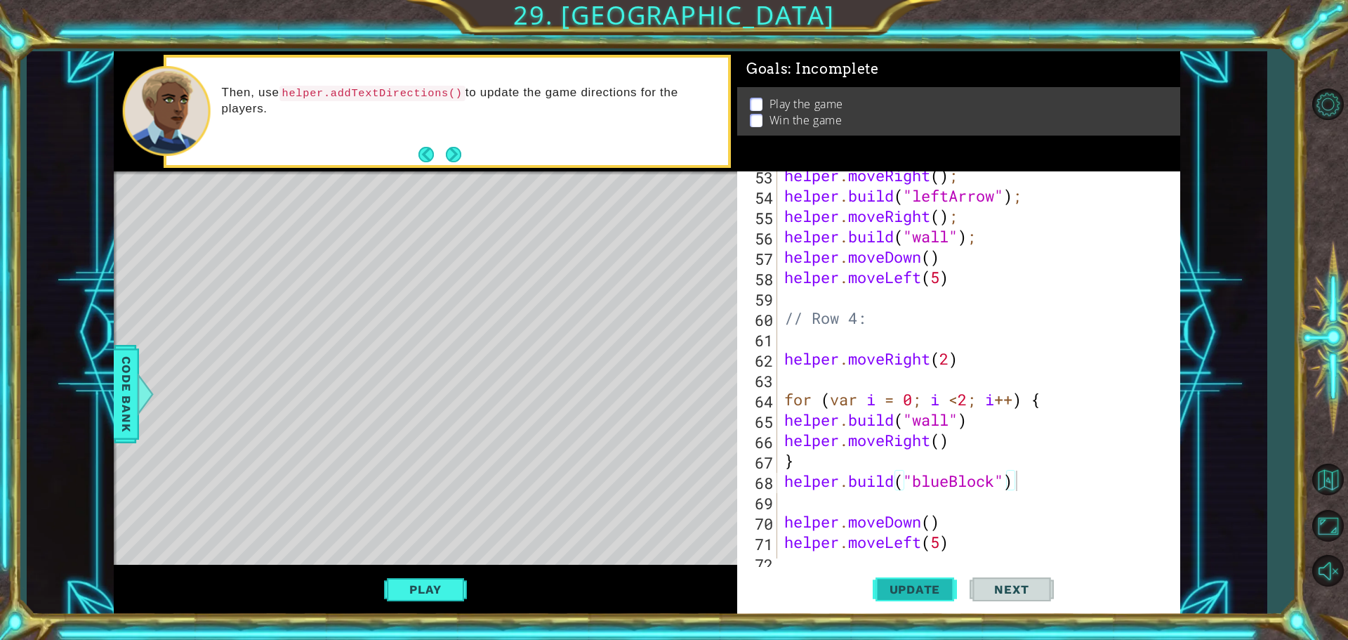
click at [927, 584] on span "Update" at bounding box center [915, 589] width 79 height 14
click at [416, 585] on button "Play" at bounding box center [425, 589] width 82 height 27
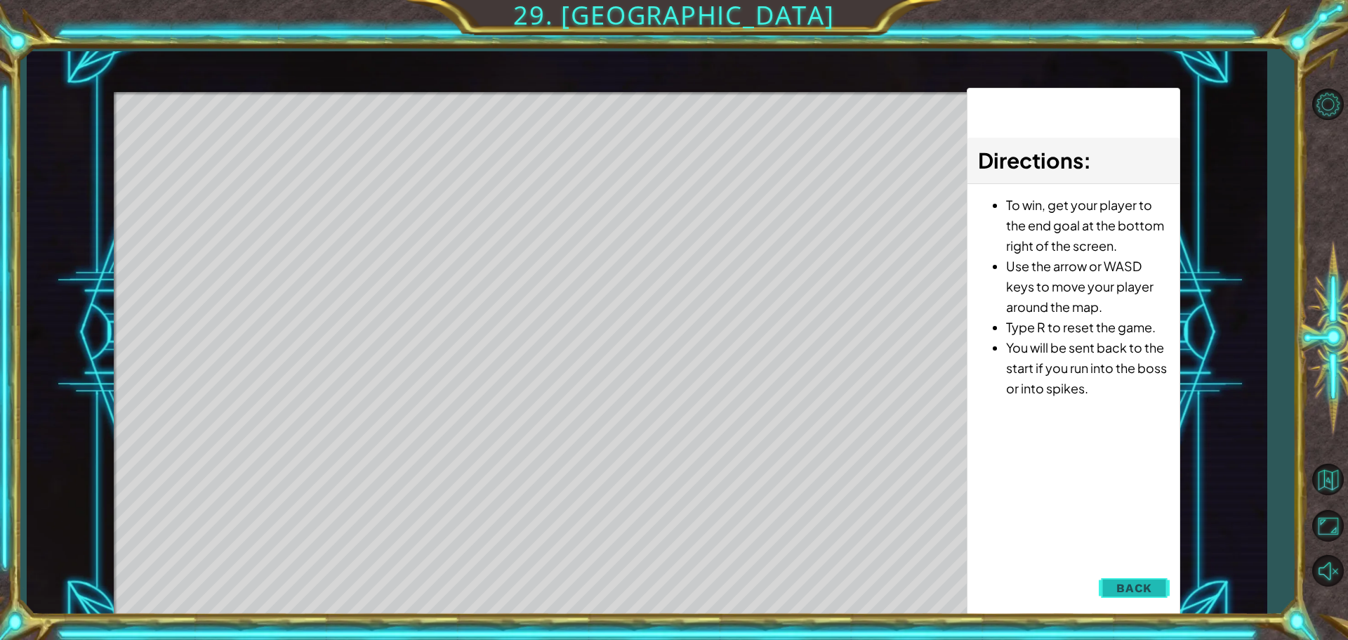
click at [1131, 586] on span "Back" at bounding box center [1134, 588] width 36 height 14
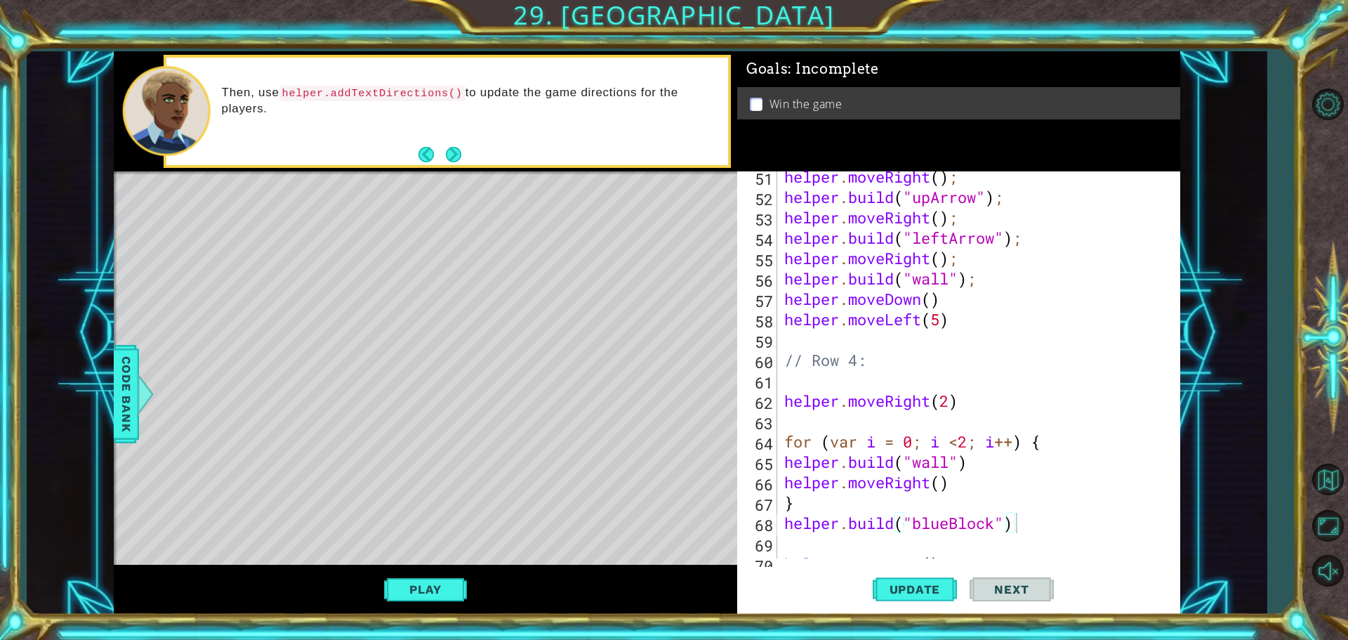
scroll to position [1064, 0]
click at [951, 398] on div "helper . moveRight ( ) ; helper . build ( "upArrow" ) ; helper . moveRight ( ) …" at bounding box center [977, 380] width 391 height 428
type textarea "helper.moveRight()"
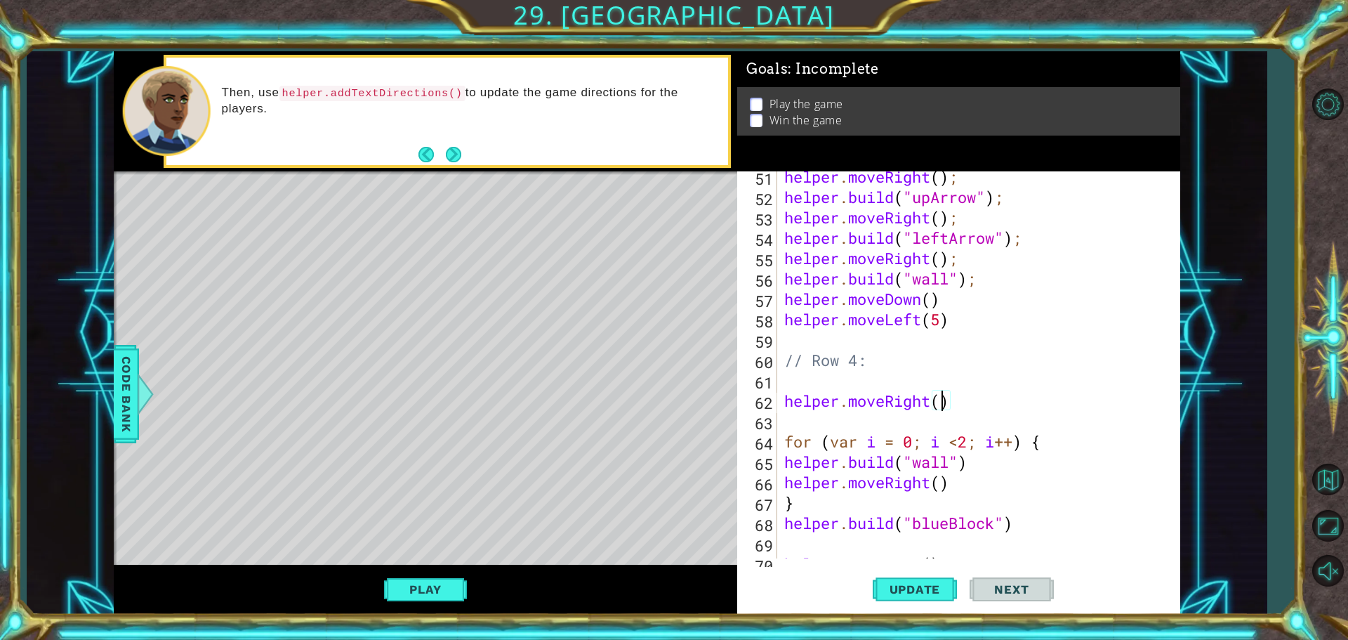
click at [958, 399] on div "helper . moveRight ( ) ; helper . build ( "upArrow" ) ; helper . moveRight ( ) …" at bounding box center [977, 380] width 391 height 428
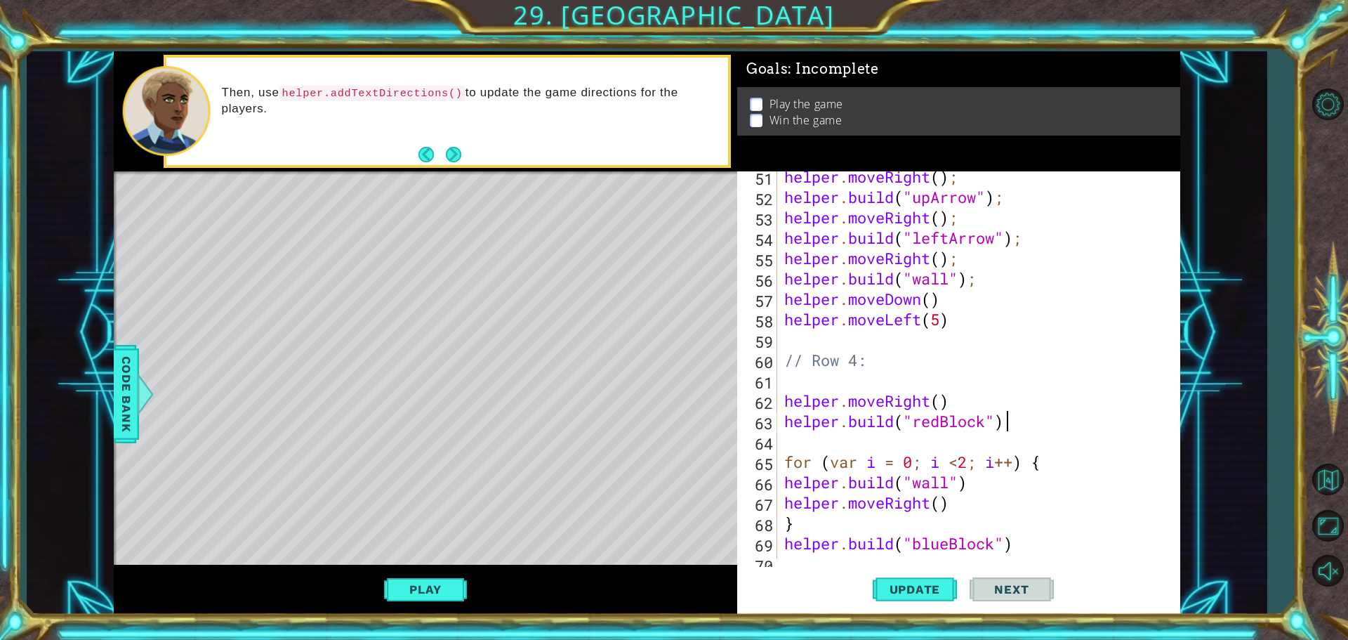
scroll to position [0, 9]
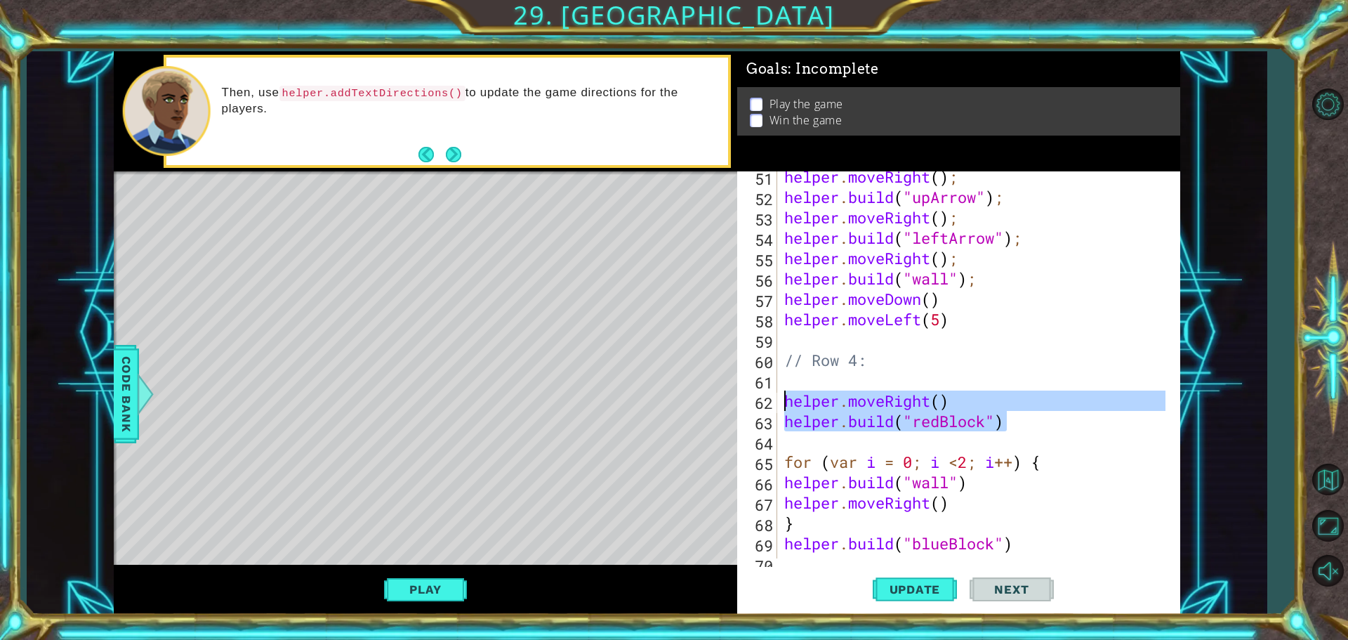
drag, startPoint x: 1032, startPoint y: 428, endPoint x: 775, endPoint y: 402, distance: 257.6
click at [775, 402] on div "[DOMAIN_NAME]("redBlock") 51 52 53 54 55 56 57 58 59 60 61 62 63 64 65 66 67 68…" at bounding box center [956, 364] width 439 height 387
type textarea "helper.moveRight() [DOMAIN_NAME]("redBlock")"
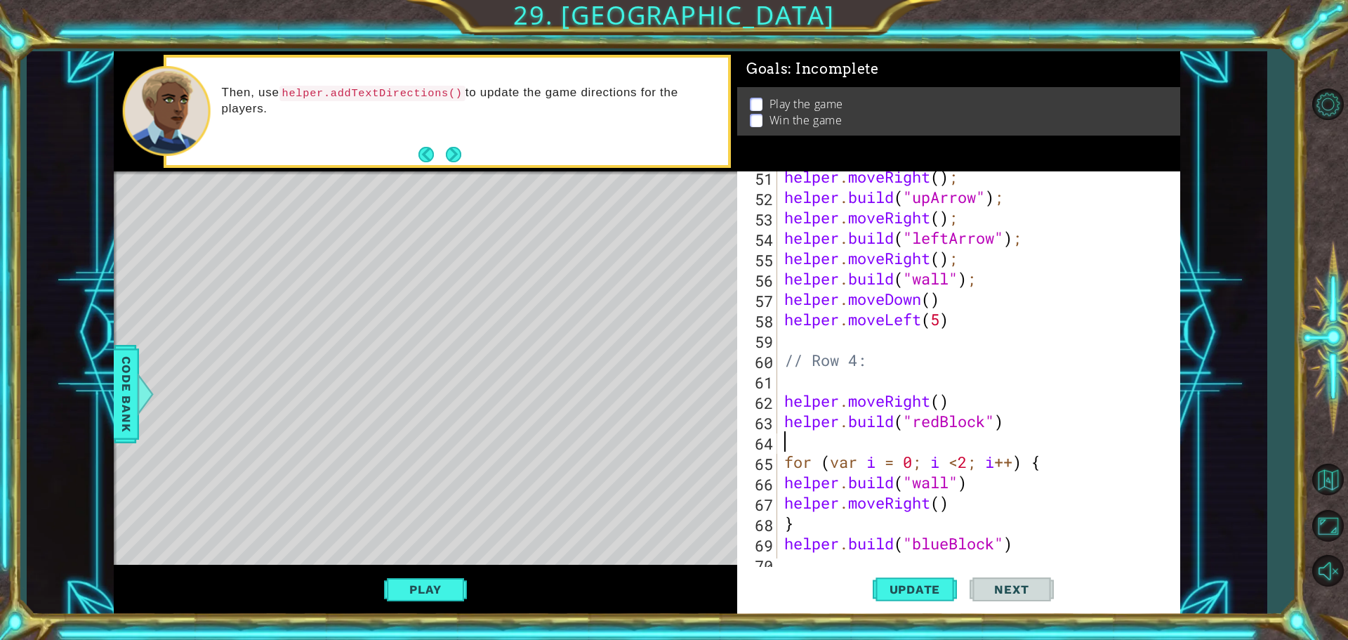
click at [812, 451] on div "helper . moveRight ( ) ; helper . build ( "upArrow" ) ; helper . moveRight ( ) …" at bounding box center [977, 380] width 391 height 428
paste textarea "[DOMAIN_NAME]("redBlock")"
type textarea "[DOMAIN_NAME]("redBlock")"
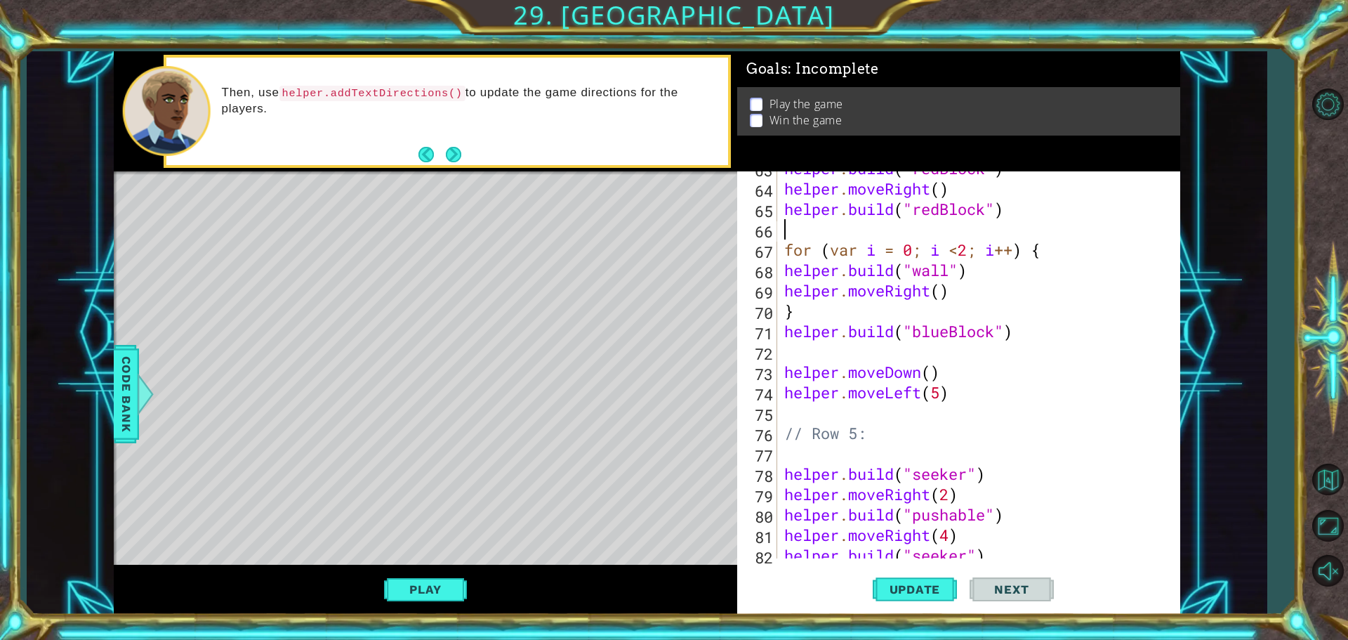
scroll to position [1317, 0]
click at [922, 580] on button "Update" at bounding box center [915, 589] width 84 height 44
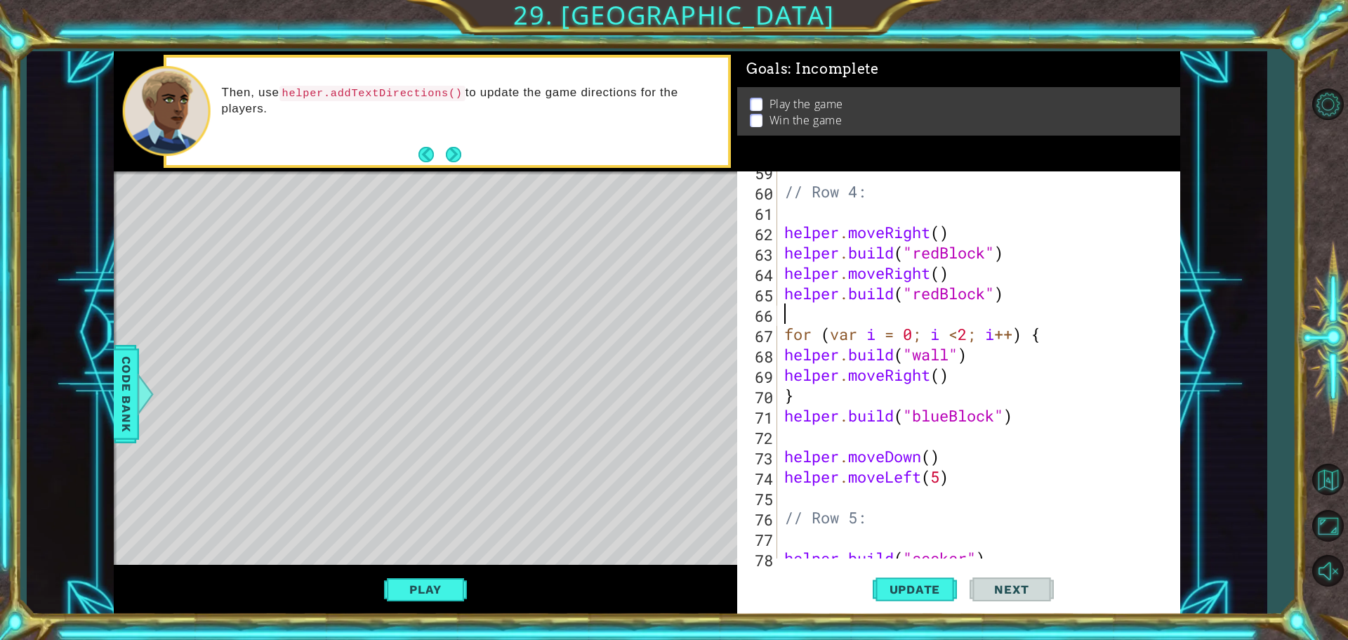
scroll to position [1190, 0]
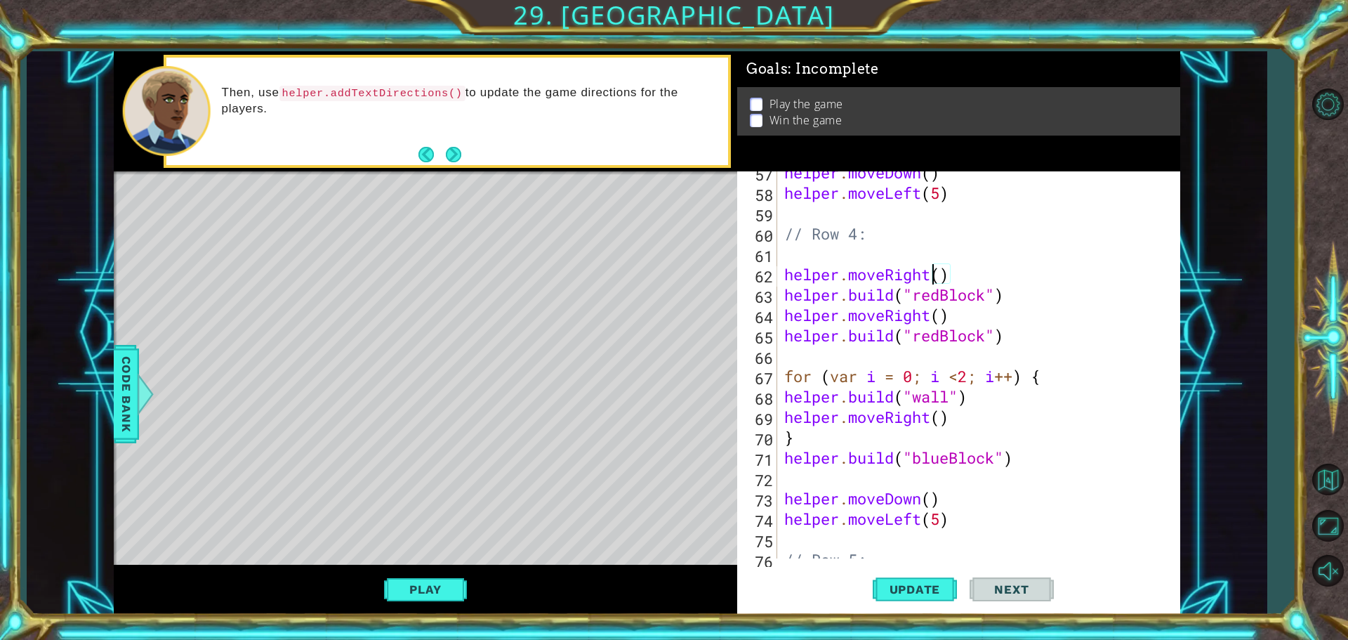
click at [933, 270] on div "helper . moveDown ( ) helper . moveLeft ( 5 ) // Row 4: helper . moveRight ( ) …" at bounding box center [977, 376] width 391 height 428
type textarea "helper.moveRight()"
drag, startPoint x: 957, startPoint y: 270, endPoint x: 782, endPoint y: 271, distance: 175.5
click at [782, 271] on div "helper . moveDown ( ) helper . moveLeft ( 5 ) // Row 4: helper . moveRight ( ) …" at bounding box center [977, 376] width 391 height 428
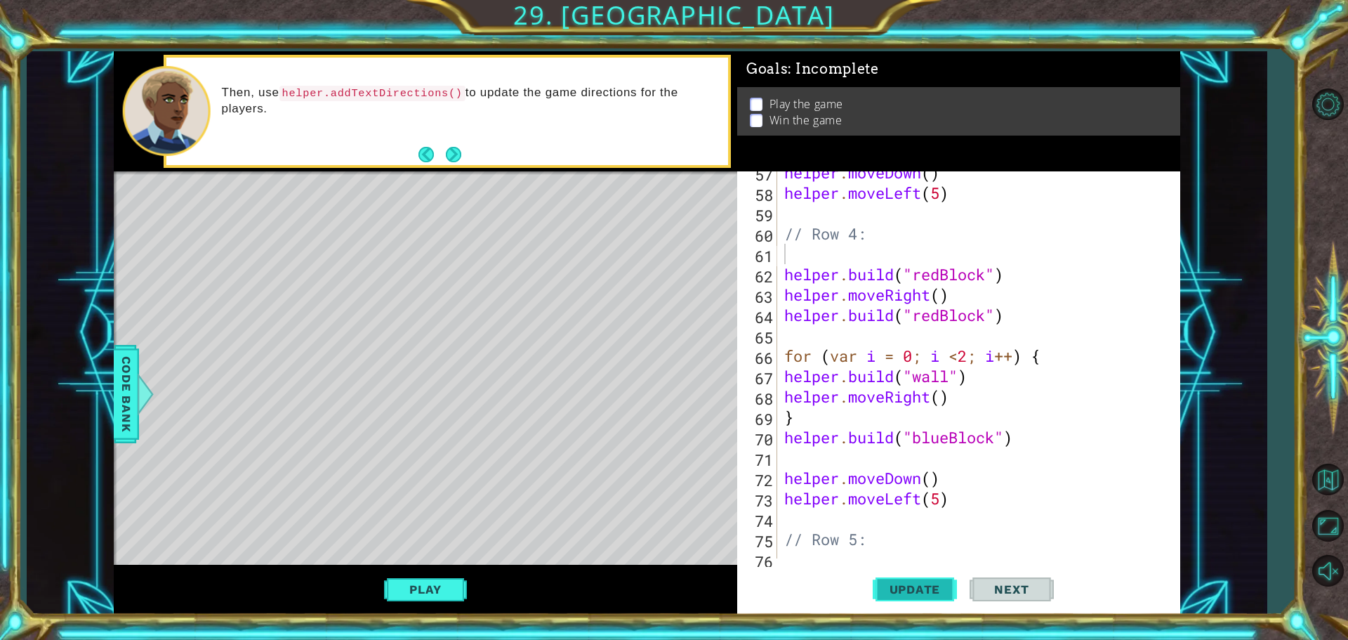
click at [921, 585] on span "Update" at bounding box center [915, 589] width 79 height 14
click at [850, 329] on div "helper . moveDown ( ) helper . moveLeft ( 5 ) // Row 4: helper . build ( "redBl…" at bounding box center [977, 376] width 391 height 428
click at [896, 586] on span "Update" at bounding box center [915, 589] width 79 height 14
click at [440, 593] on button "Play" at bounding box center [425, 589] width 82 height 27
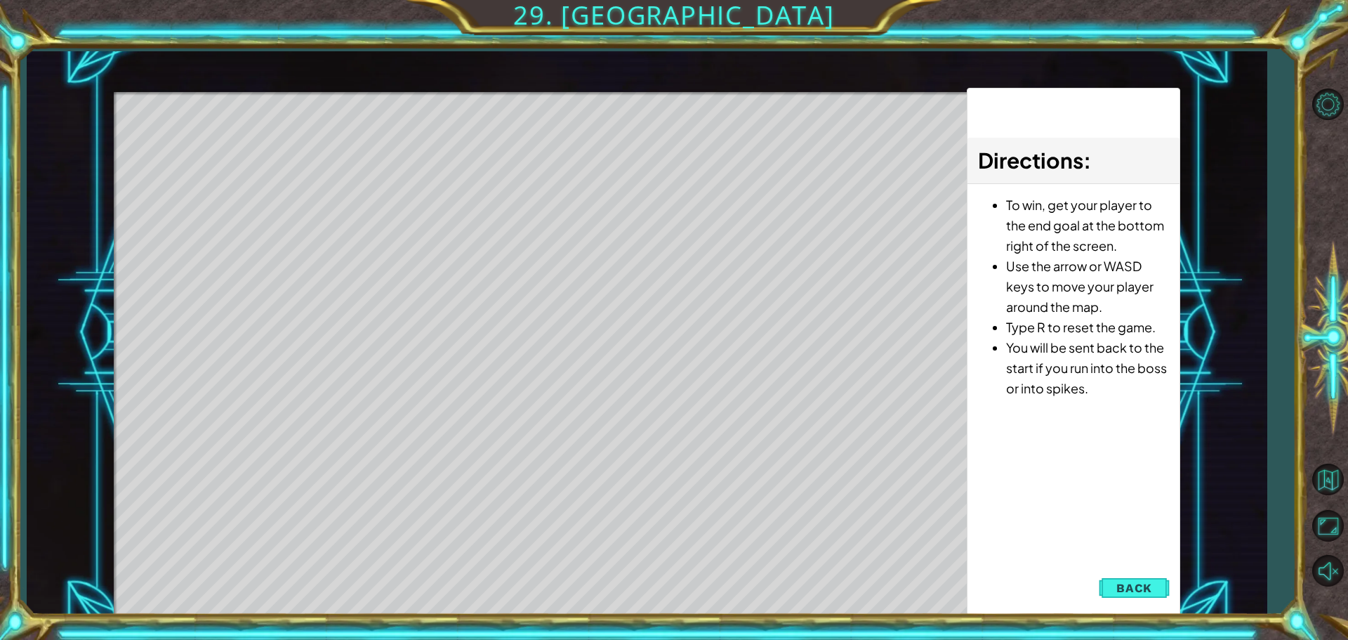
click at [1132, 591] on span "Back" at bounding box center [1134, 588] width 36 height 14
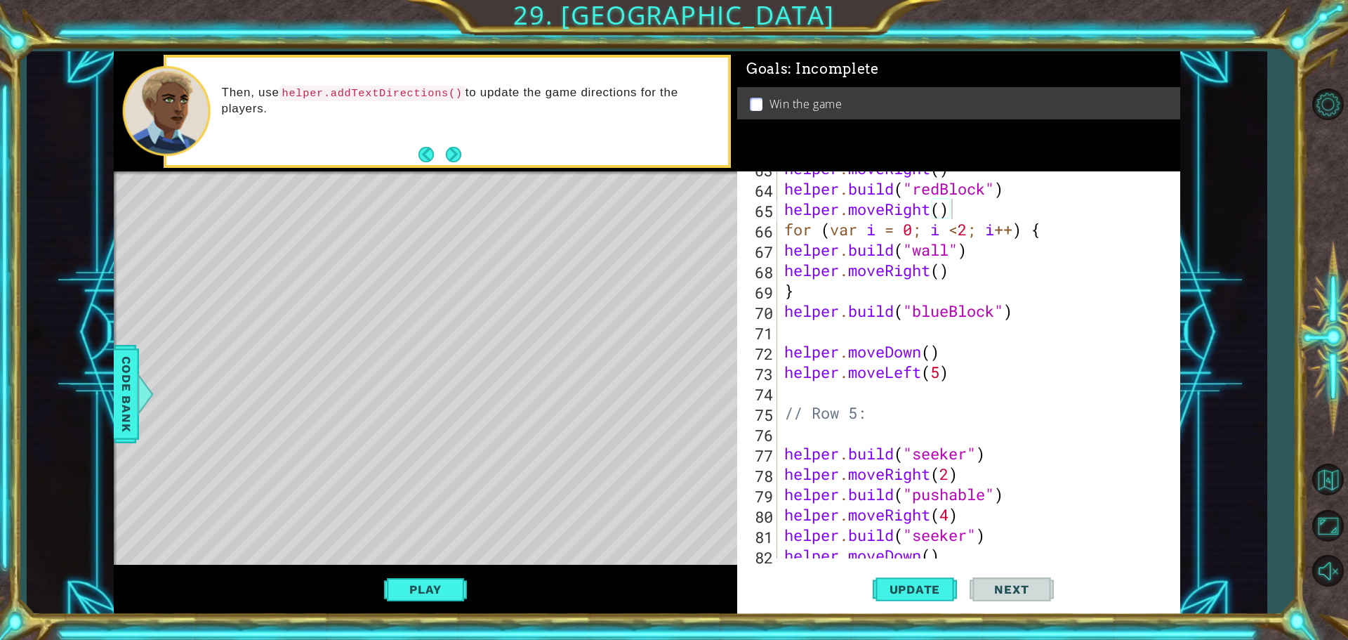
scroll to position [1401, 0]
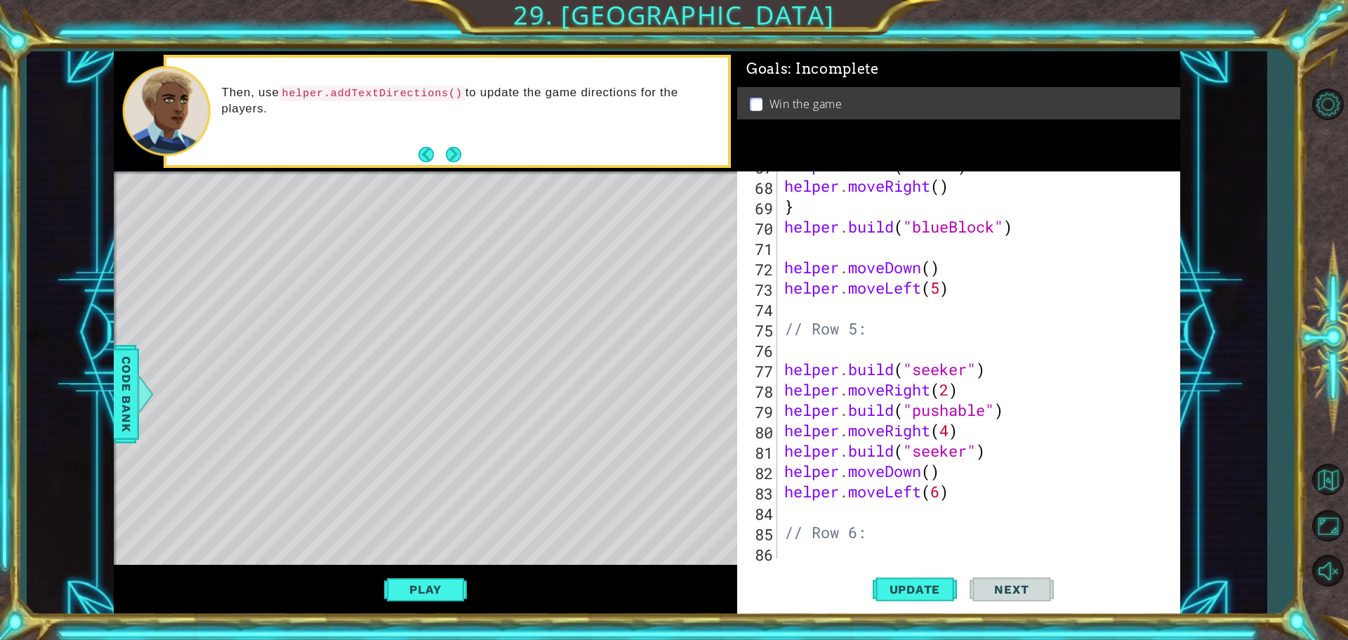
click at [968, 360] on div "helper . build ( "wall" ) helper . moveRight ( ) } helper . build ( "blueBlock"…" at bounding box center [977, 369] width 391 height 428
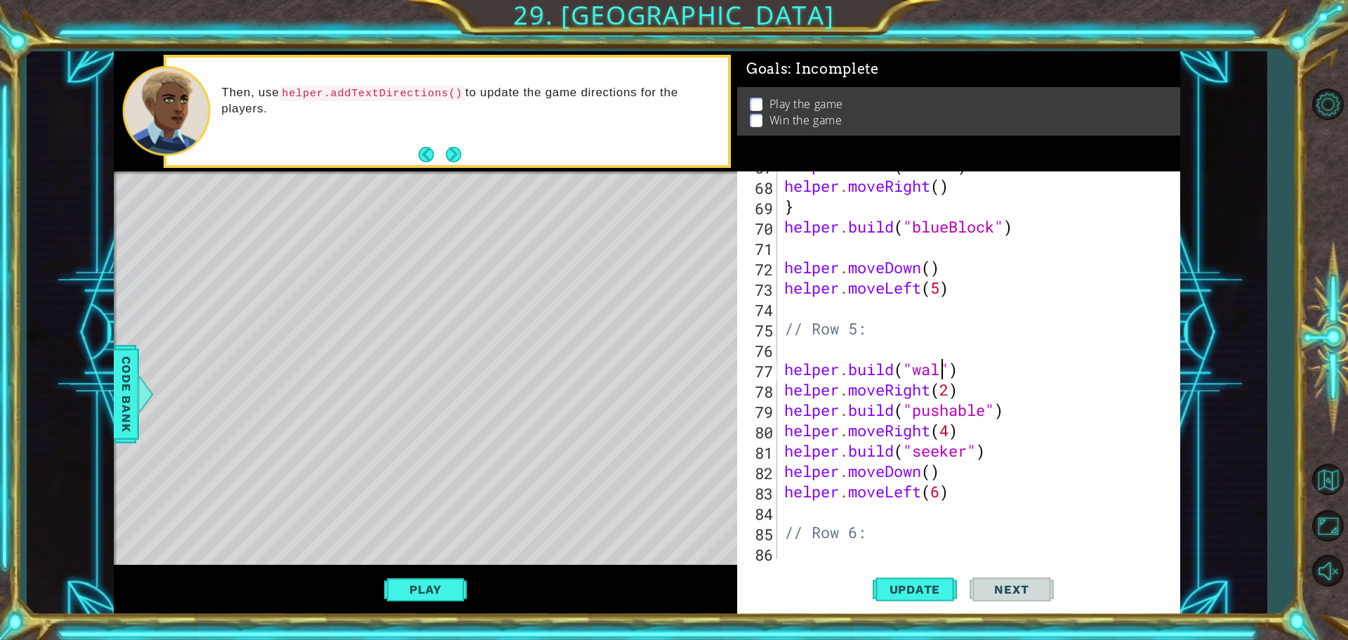
scroll to position [0, 7]
click at [907, 598] on button "Update" at bounding box center [915, 589] width 84 height 44
click at [430, 583] on button "Play" at bounding box center [425, 589] width 82 height 27
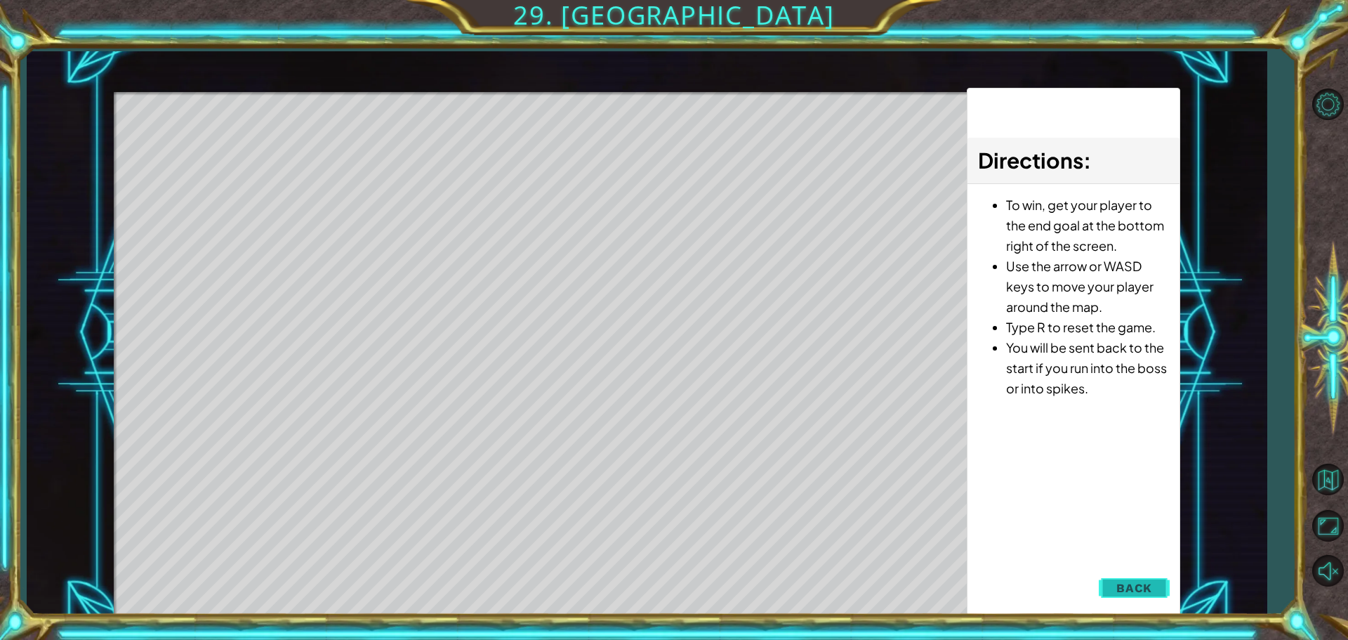
click at [1159, 599] on button "Back" at bounding box center [1134, 588] width 71 height 28
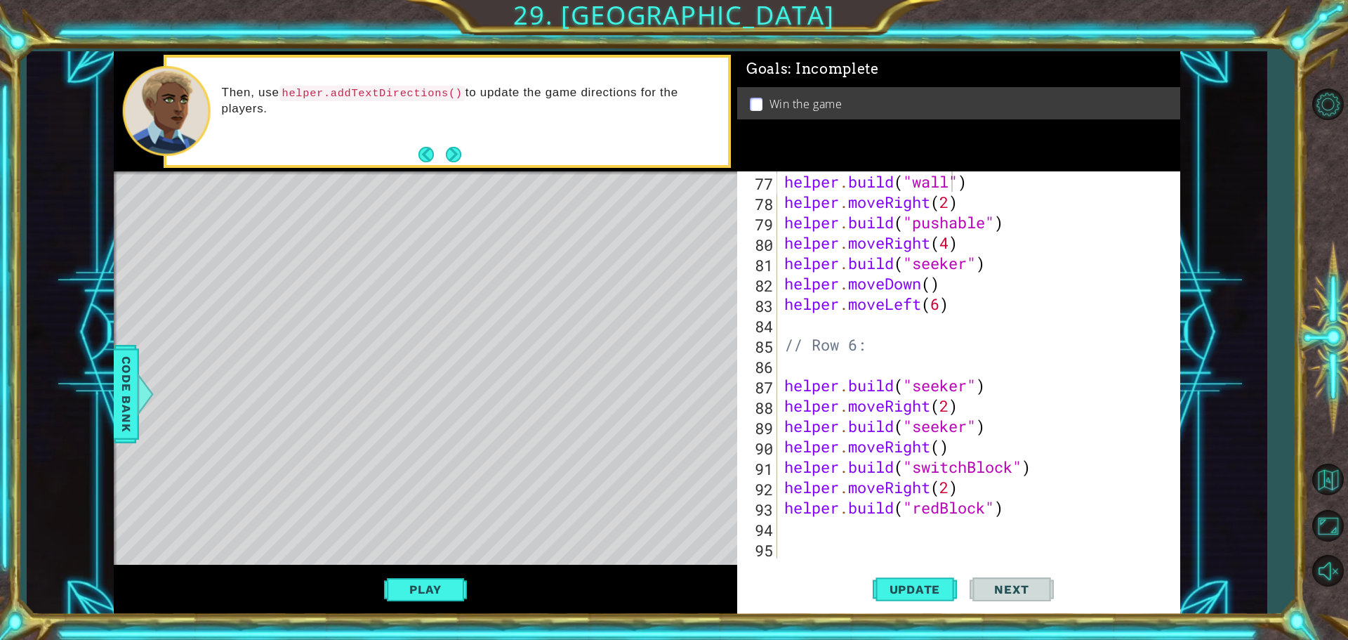
scroll to position [1588, 0]
click at [970, 427] on div "helper . build ( "wall" ) helper . moveRight ( 2 ) helper . build ( "pushable" …" at bounding box center [977, 385] width 391 height 428
click at [915, 578] on button "Update" at bounding box center [915, 589] width 84 height 44
click at [968, 253] on div "helper . build ( "wall" ) helper . moveRight ( 2 ) helper . build ( "pushable" …" at bounding box center [977, 385] width 391 height 428
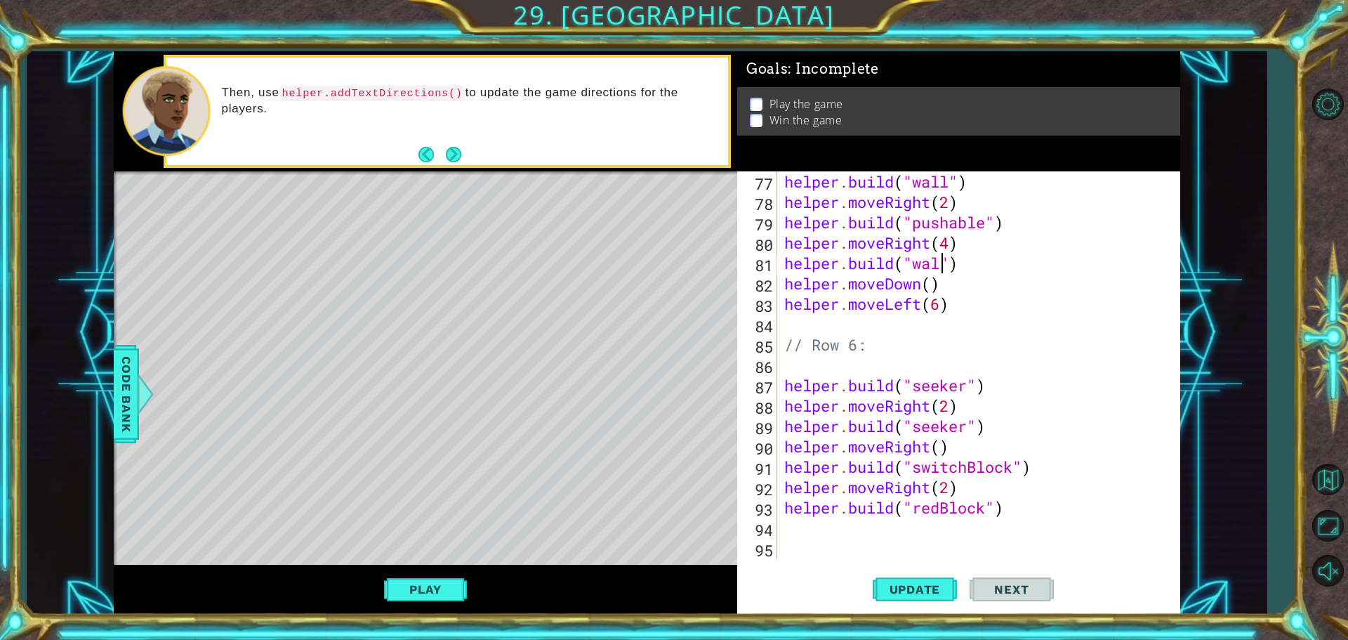
scroll to position [0, 7]
click at [904, 592] on span "Update" at bounding box center [915, 589] width 79 height 14
click at [923, 600] on button "Update" at bounding box center [915, 589] width 84 height 44
click at [916, 592] on span "Update" at bounding box center [915, 589] width 79 height 14
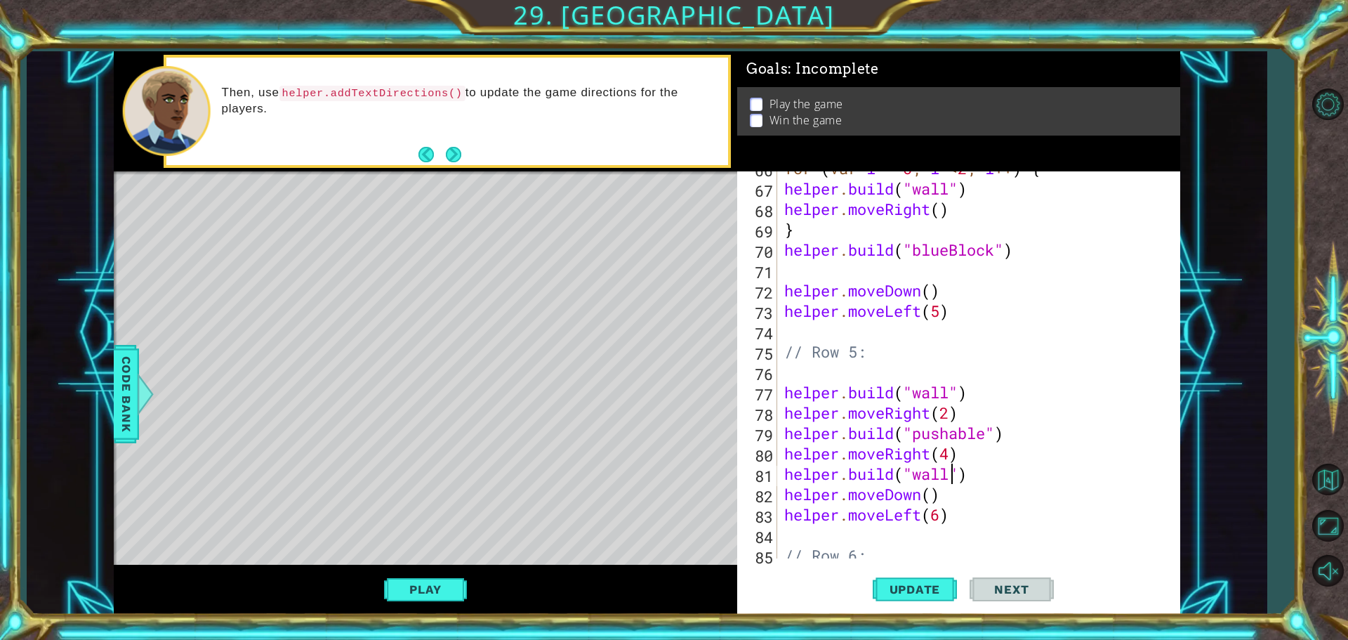
scroll to position [1378, 0]
click at [962, 450] on div "for ( var i = 0 ; i < 2 ; i ++ ) { helper . build ( "wall" ) helper . moveRight…" at bounding box center [977, 372] width 391 height 428
click at [954, 452] on div "for ( var i = 0 ; i < 2 ; i ++ ) { helper . build ( "wall" ) helper . moveRight…" at bounding box center [977, 372] width 391 height 428
type textarea "helper.moveRight(2)"
click at [976, 454] on div "for ( var i = 0 ; i < 2 ; i ++ ) { helper . build ( "wall" ) helper . moveRight…" at bounding box center [977, 372] width 391 height 428
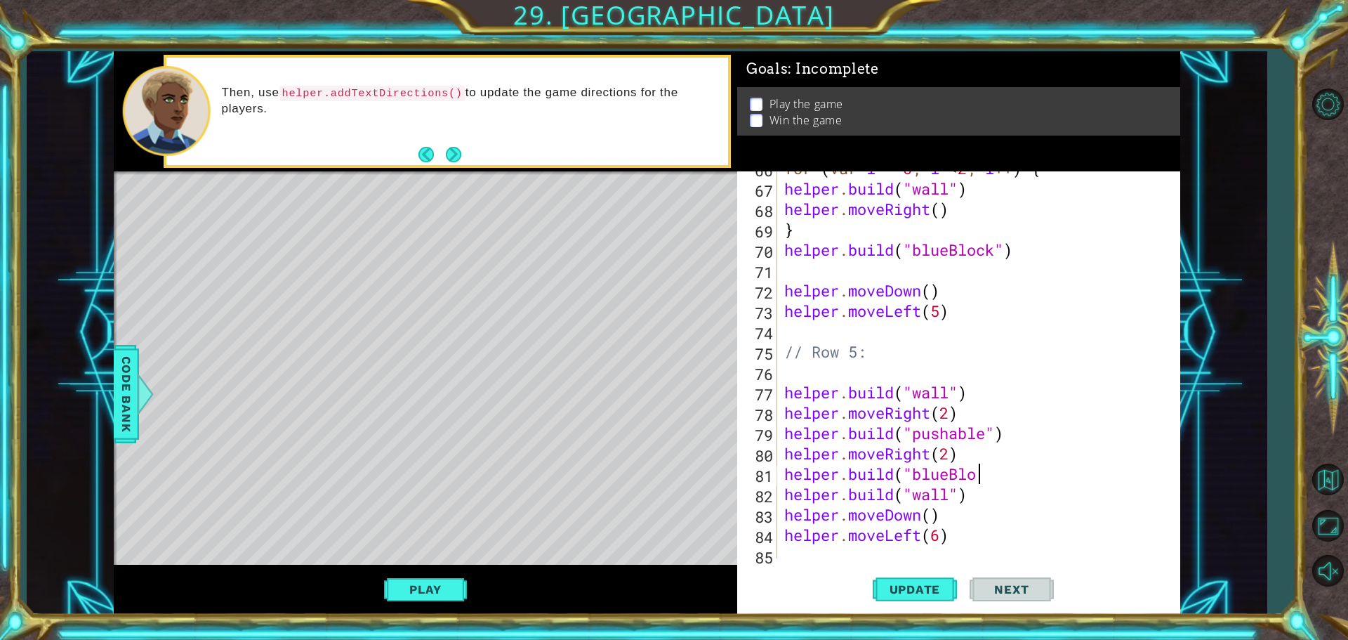
scroll to position [0, 8]
type textarea "[DOMAIN_NAME]("blueBlock")"
type textarea "helper.moveRight(2)"
click at [938, 588] on span "Update" at bounding box center [915, 589] width 79 height 14
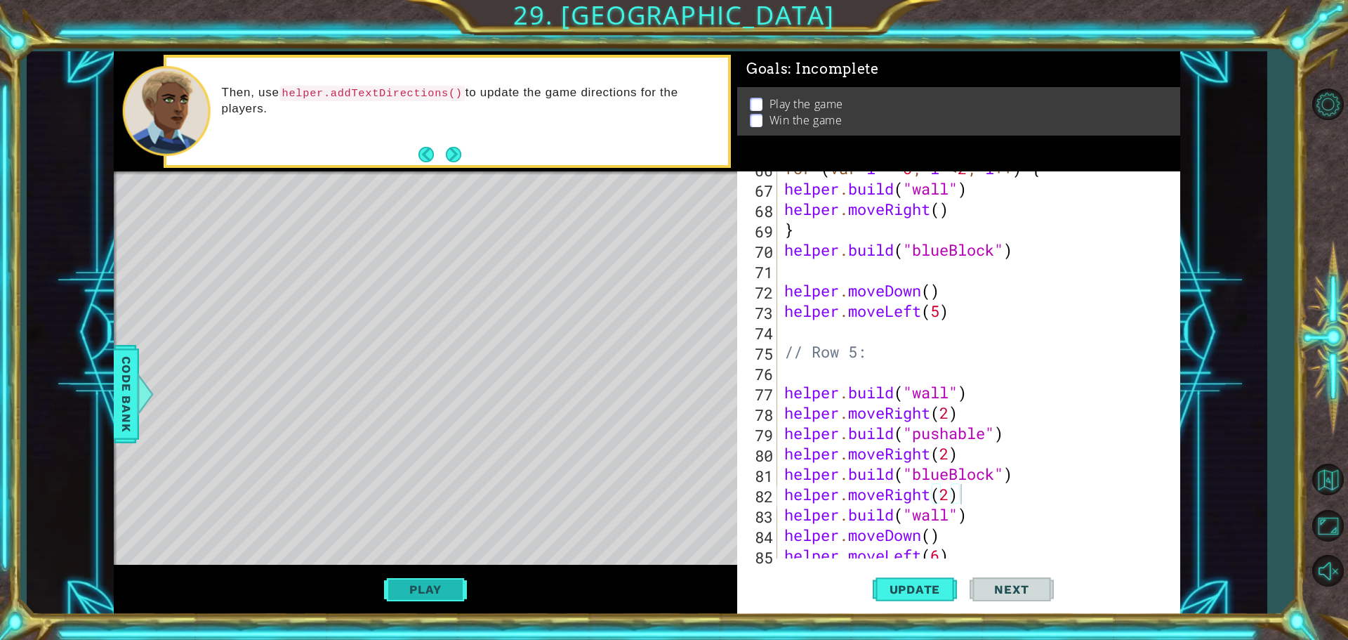
click at [430, 584] on button "Play" at bounding box center [425, 589] width 82 height 27
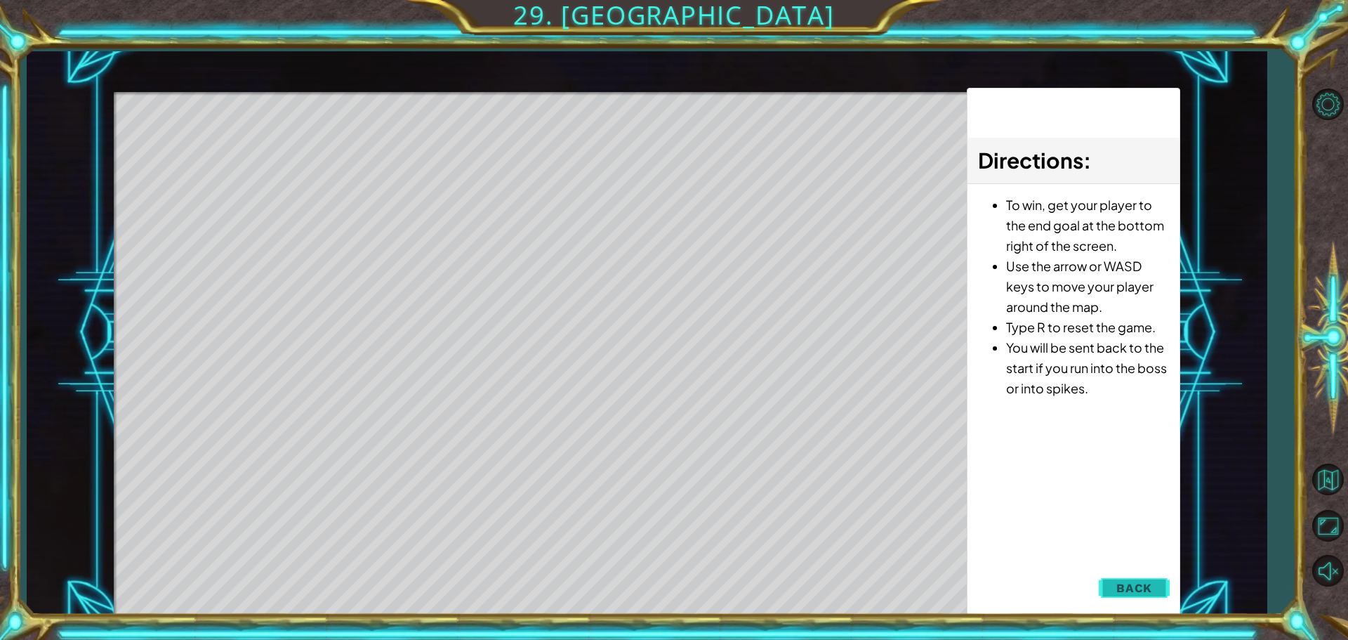
click at [1142, 595] on span "Back" at bounding box center [1134, 588] width 36 height 14
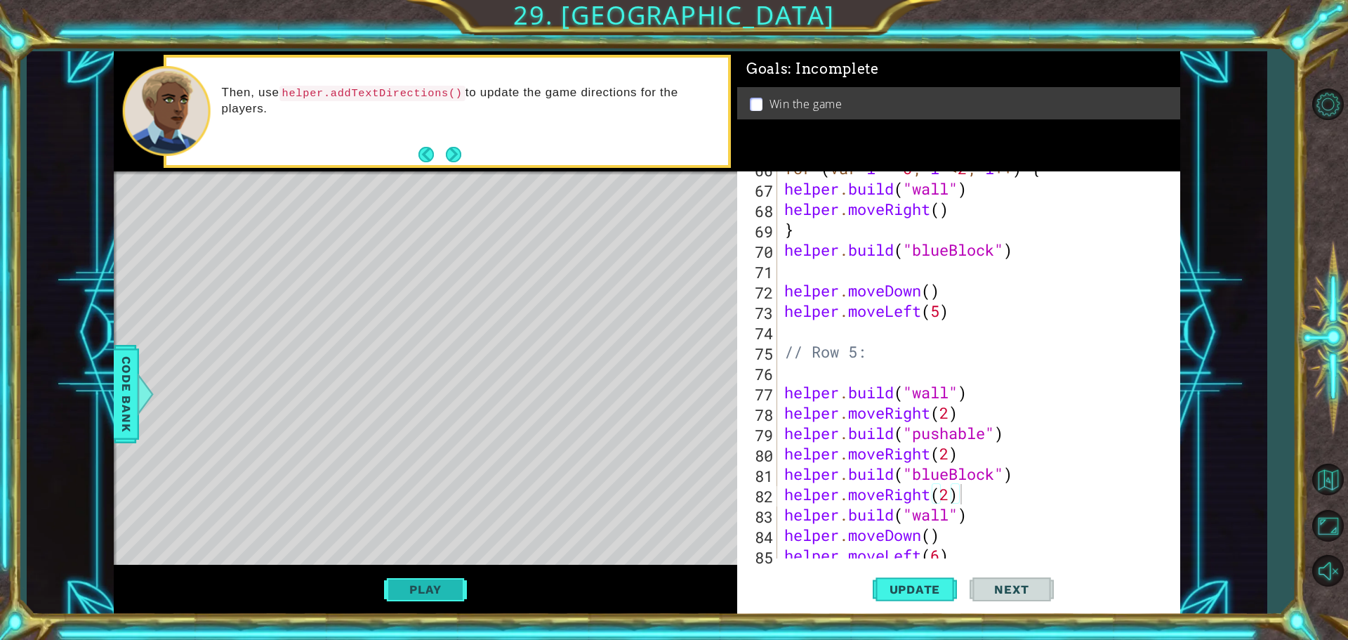
click at [409, 585] on button "Play" at bounding box center [425, 589] width 82 height 27
click at [1000, 592] on span "Next" at bounding box center [1011, 591] width 62 height 14
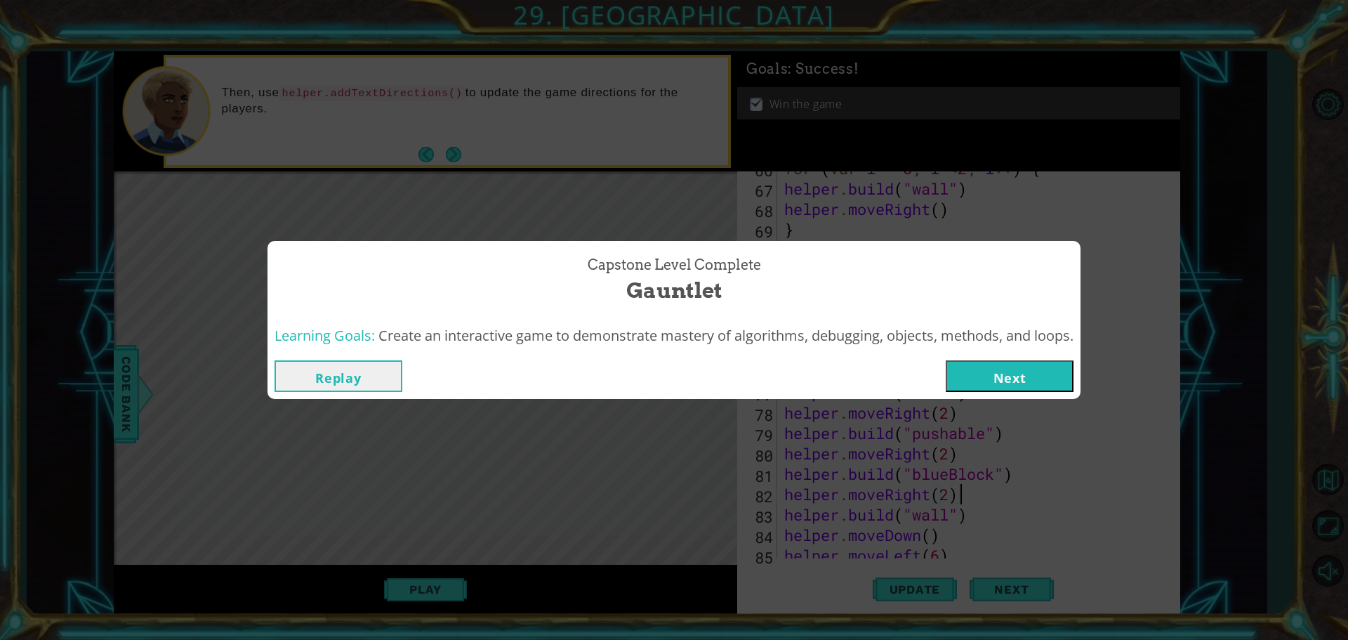
drag, startPoint x: 1006, startPoint y: 384, endPoint x: 834, endPoint y: 440, distance: 181.0
click at [1008, 383] on button "Next" at bounding box center [1010, 376] width 128 height 32
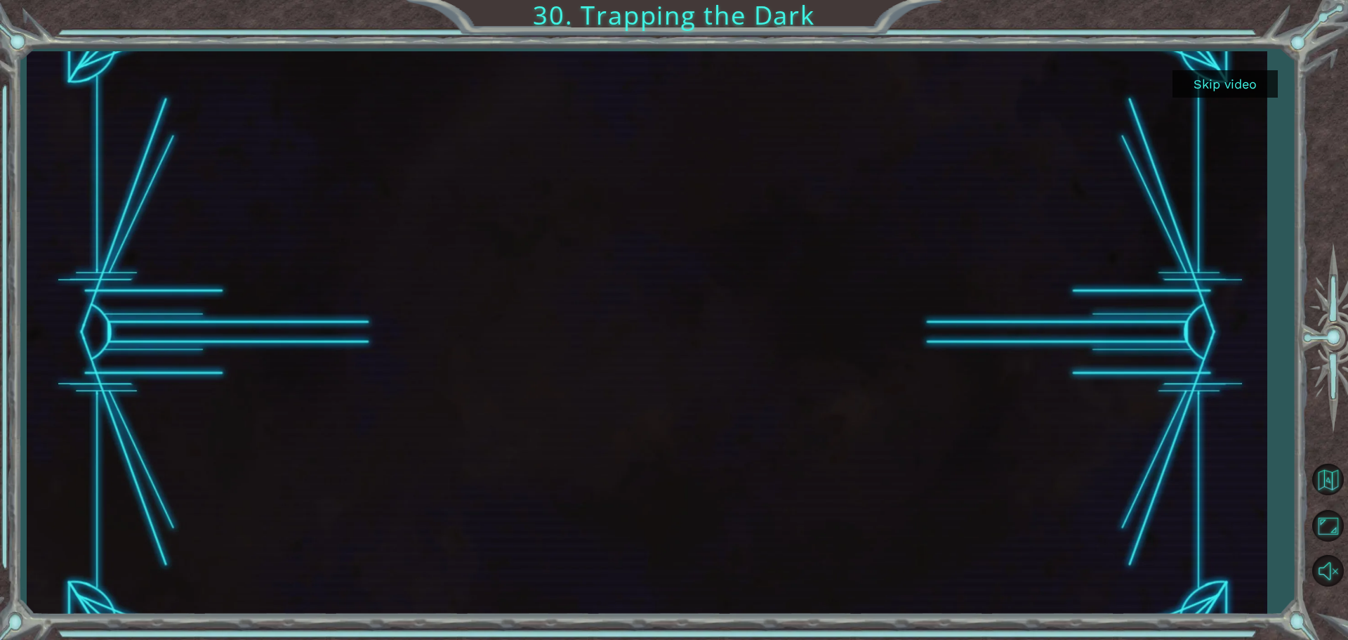
click at [1192, 72] on button "Skip video" at bounding box center [1225, 83] width 105 height 27
click at [1222, 79] on button "Skip video" at bounding box center [1225, 83] width 105 height 27
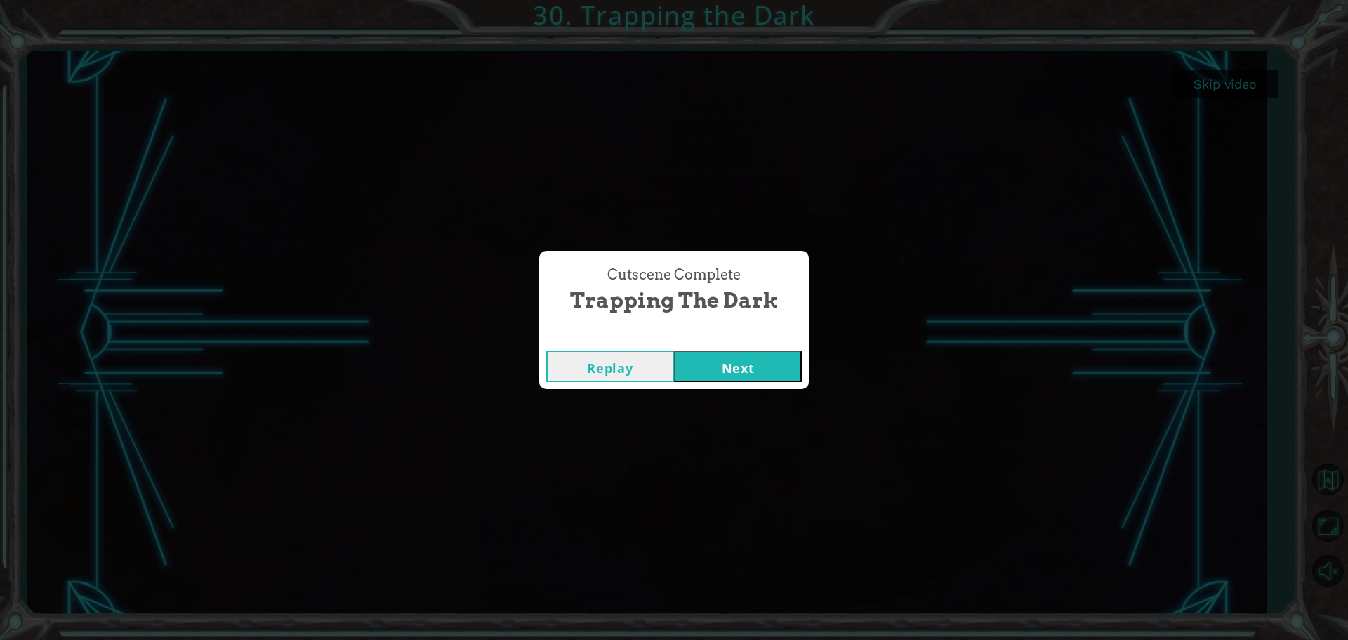
click at [741, 381] on button "Next" at bounding box center [738, 366] width 128 height 32
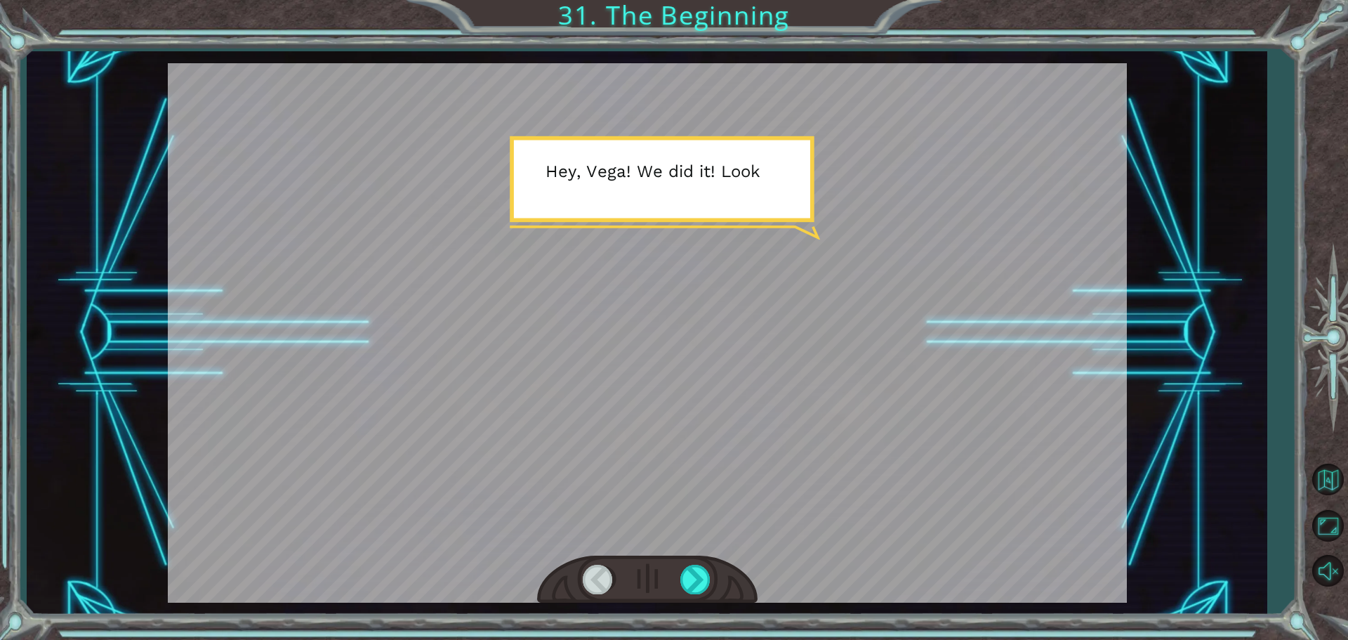
click at [709, 560] on div at bounding box center [647, 579] width 220 height 48
click at [700, 562] on div at bounding box center [647, 579] width 220 height 48
click at [698, 572] on div at bounding box center [696, 579] width 32 height 29
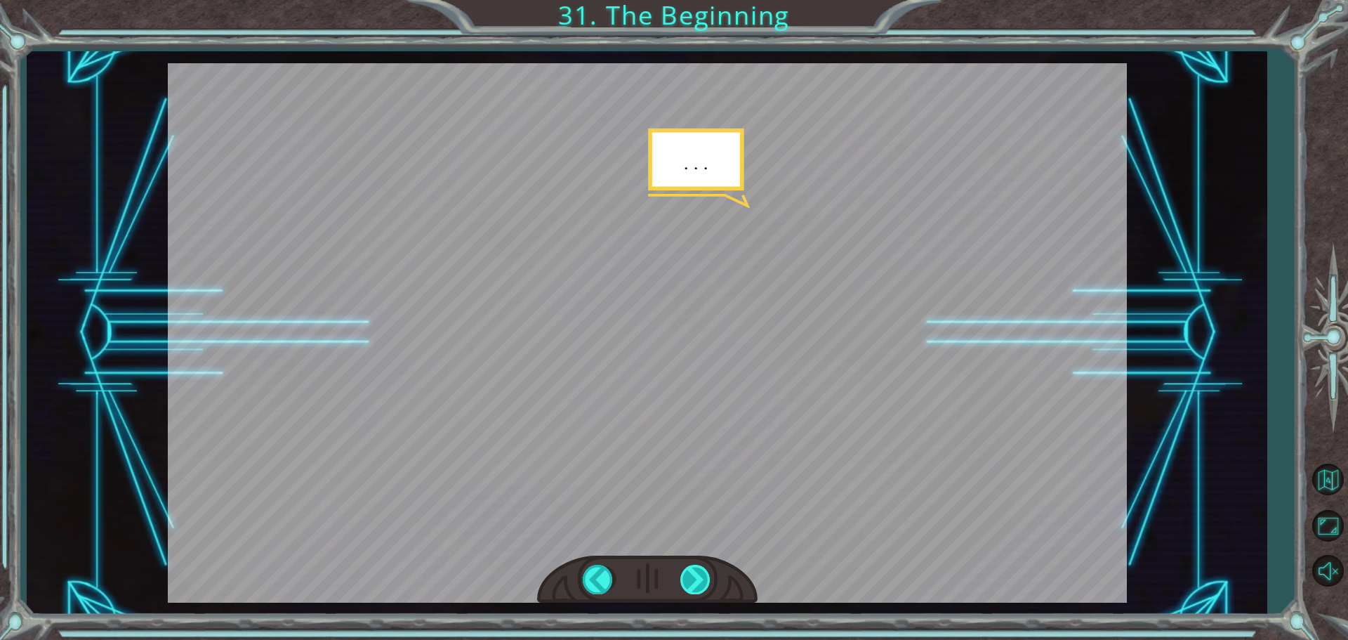
click at [697, 572] on div at bounding box center [696, 579] width 32 height 29
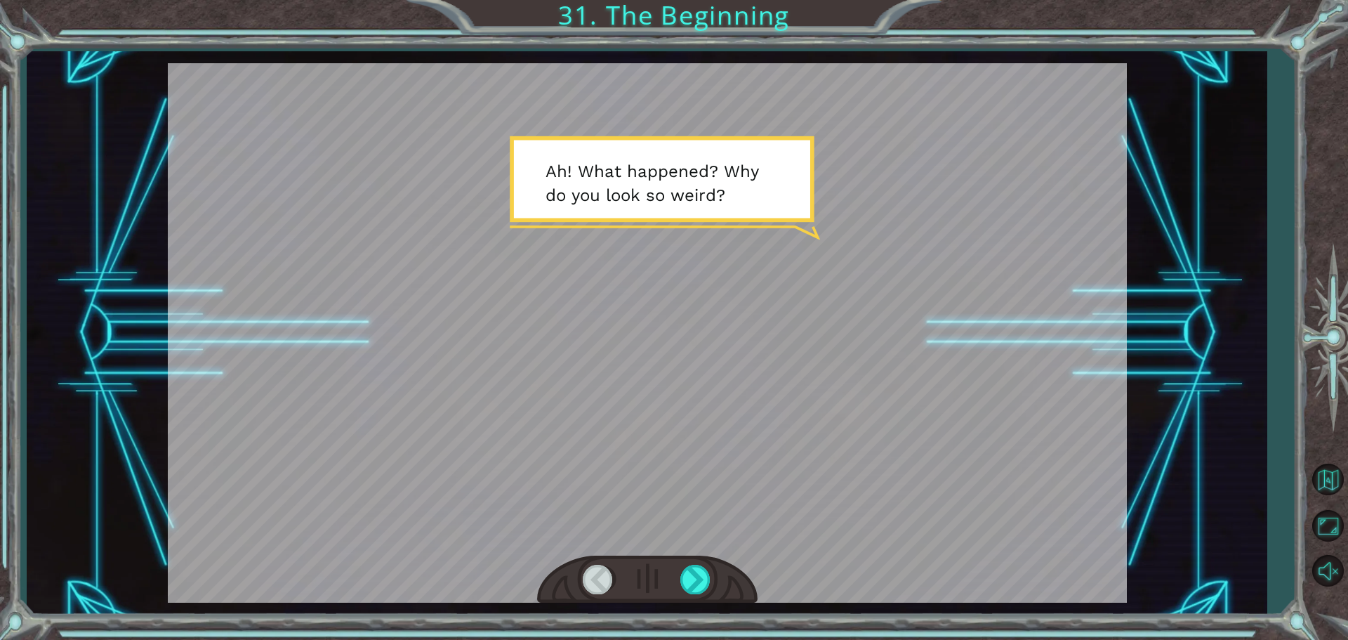
click at [678, 580] on div at bounding box center [647, 579] width 220 height 48
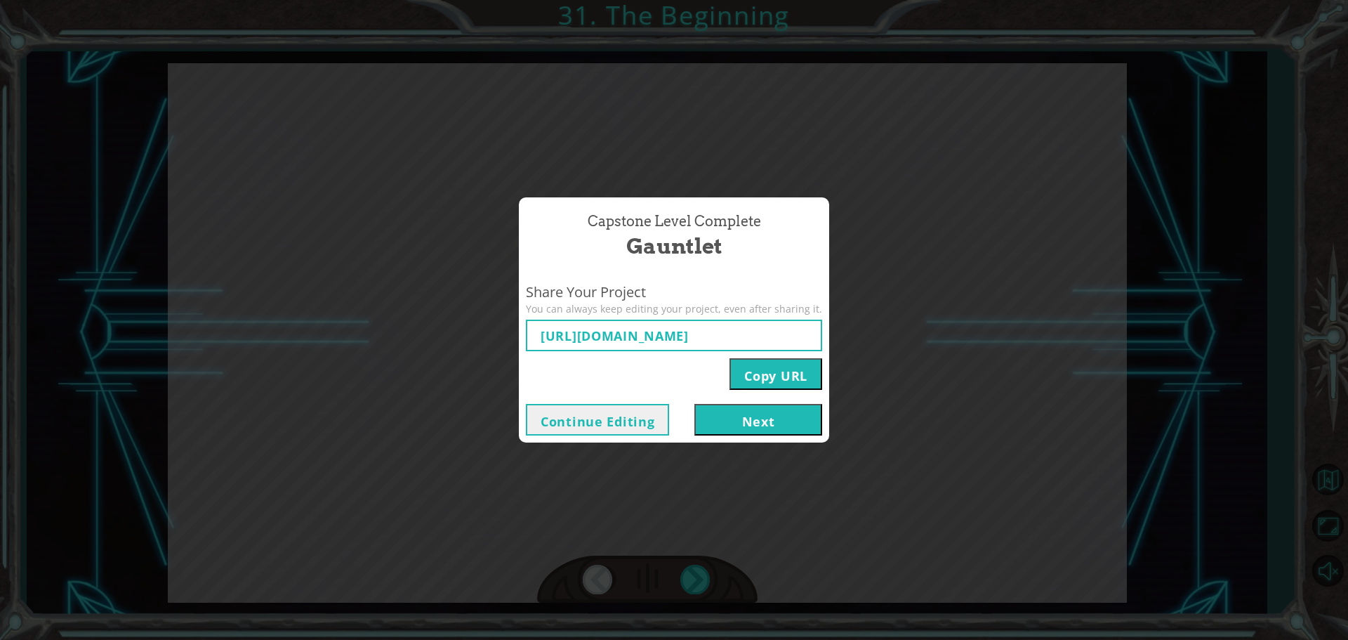
type input "[URL][DOMAIN_NAME]"
click at [728, 422] on button "Next" at bounding box center [758, 420] width 128 height 32
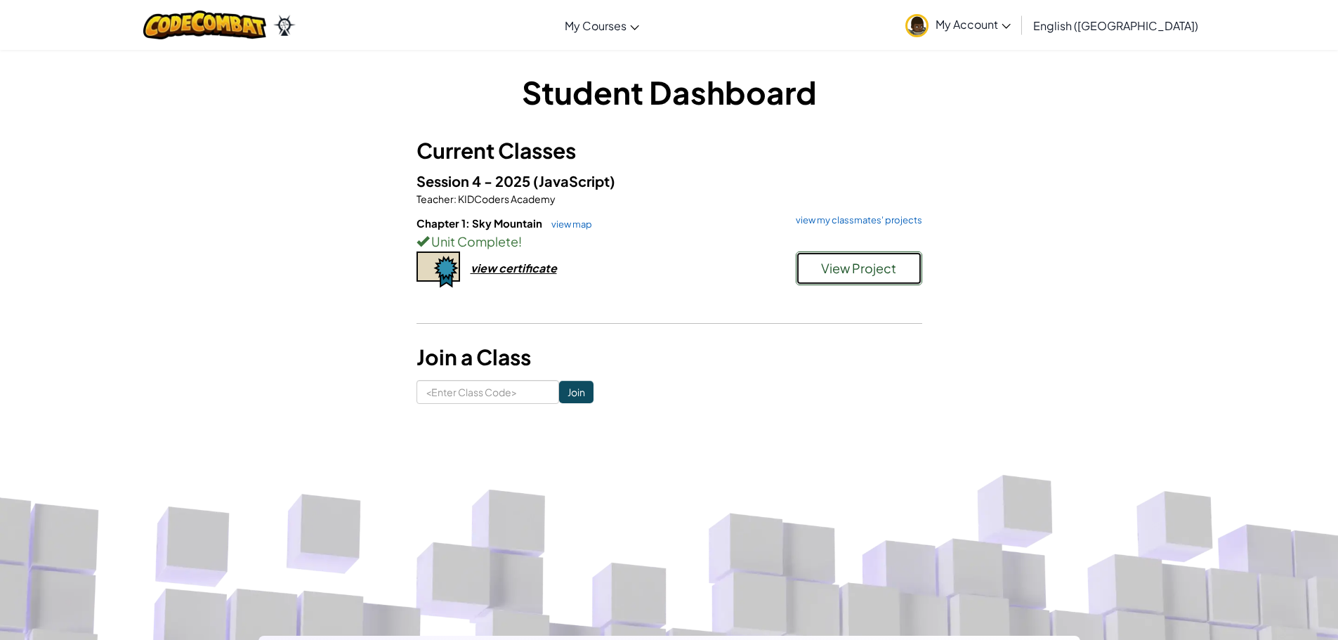
click at [819, 269] on button "View Project" at bounding box center [859, 268] width 126 height 34
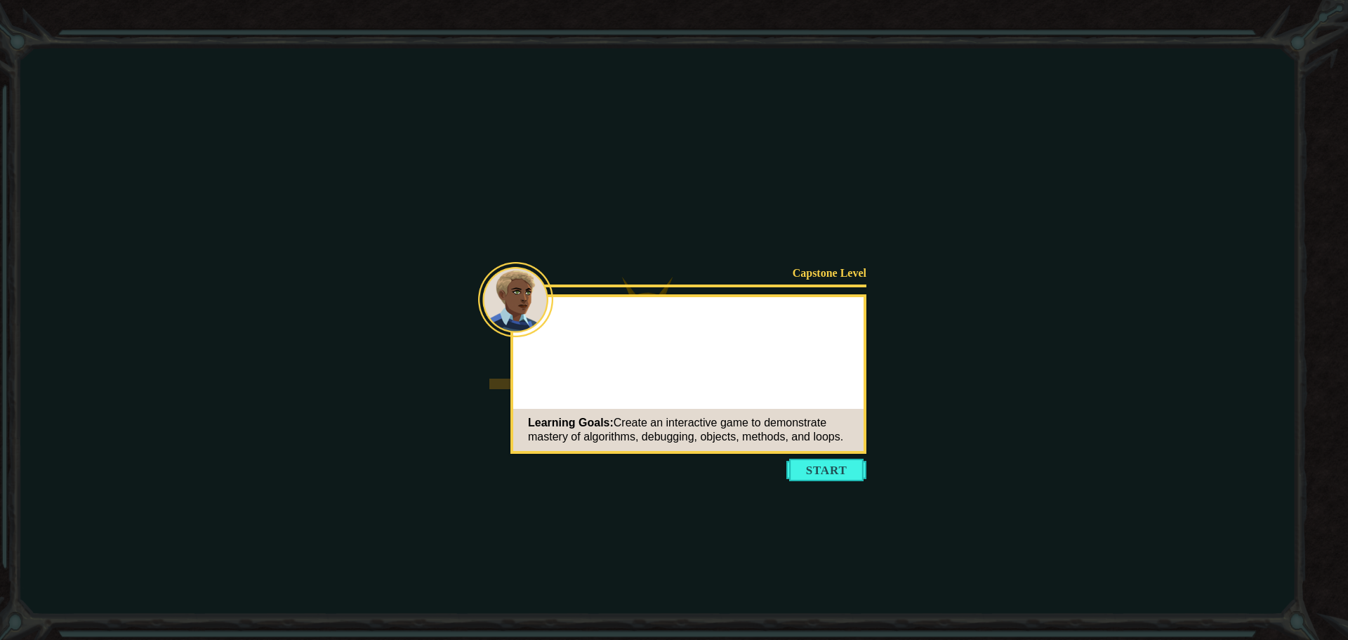
click at [815, 470] on button "Start" at bounding box center [826, 470] width 80 height 22
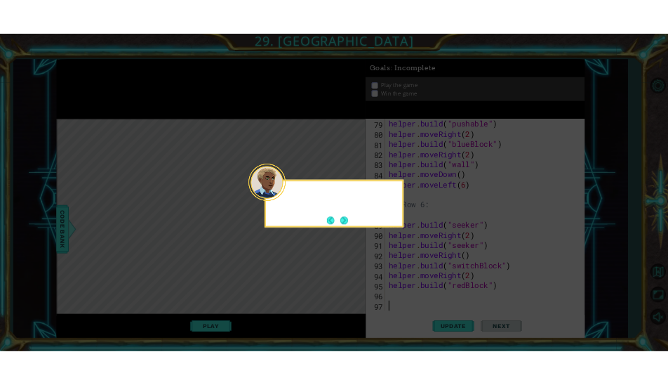
scroll to position [1629, 0]
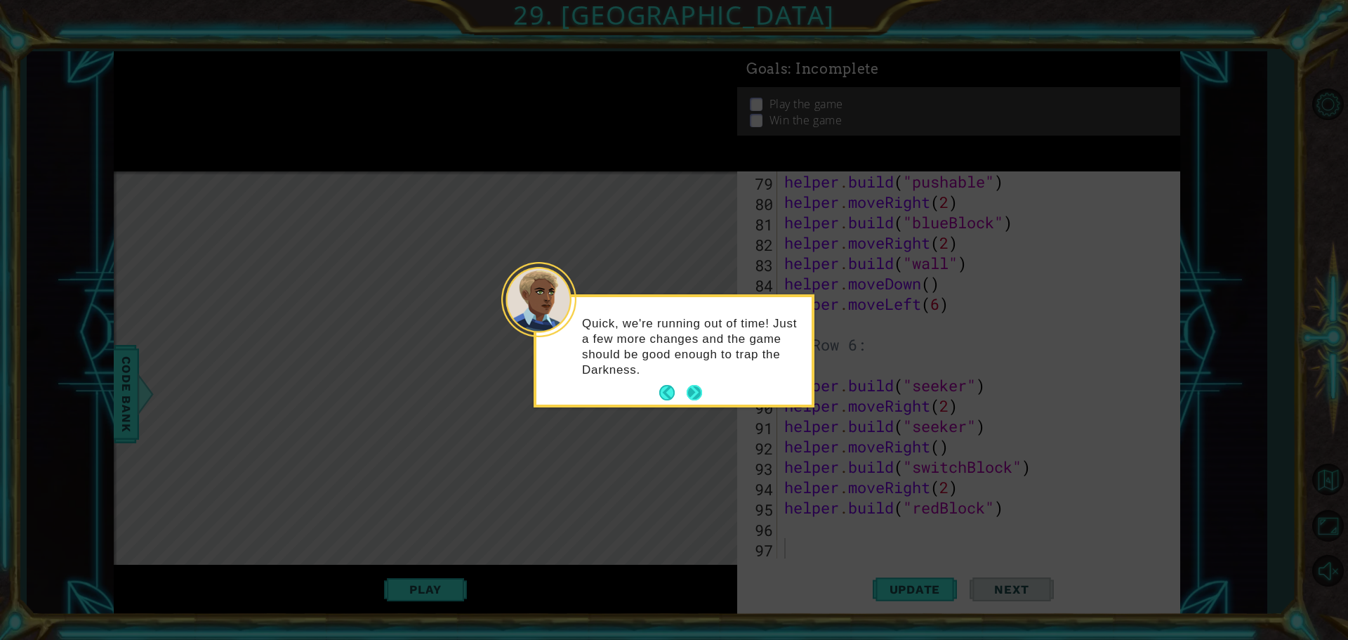
click at [697, 392] on button "Next" at bounding box center [694, 392] width 15 height 15
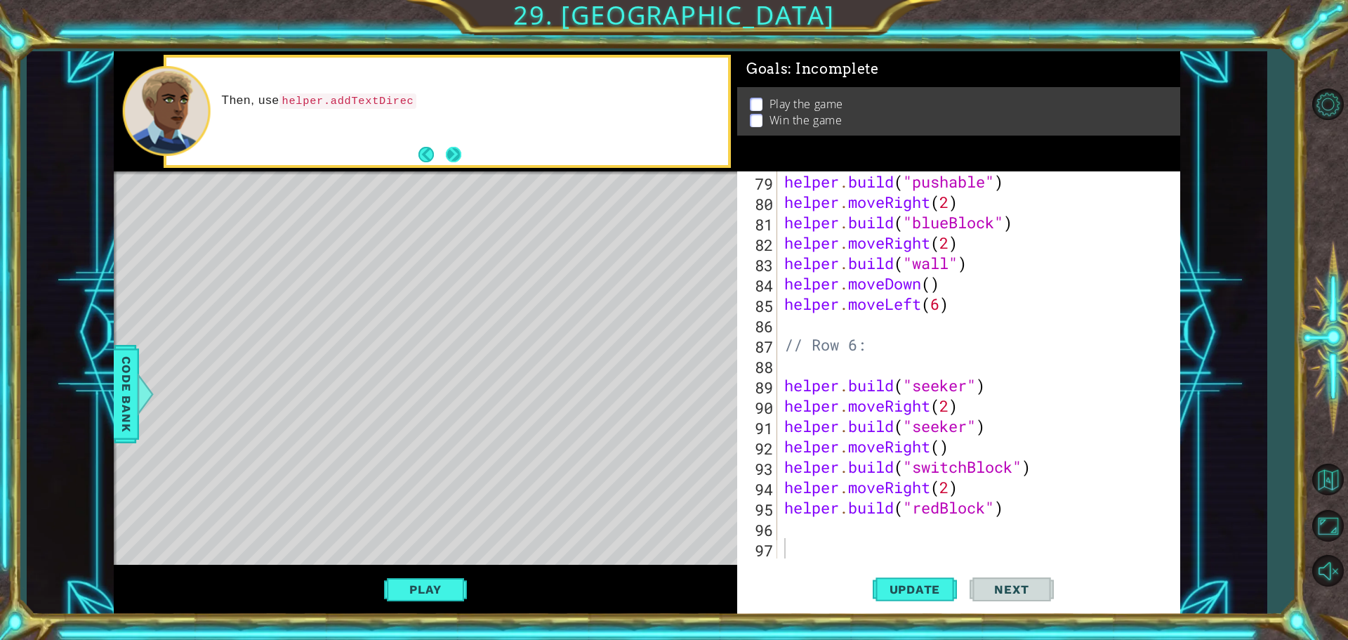
click at [458, 152] on button "Next" at bounding box center [453, 154] width 15 height 15
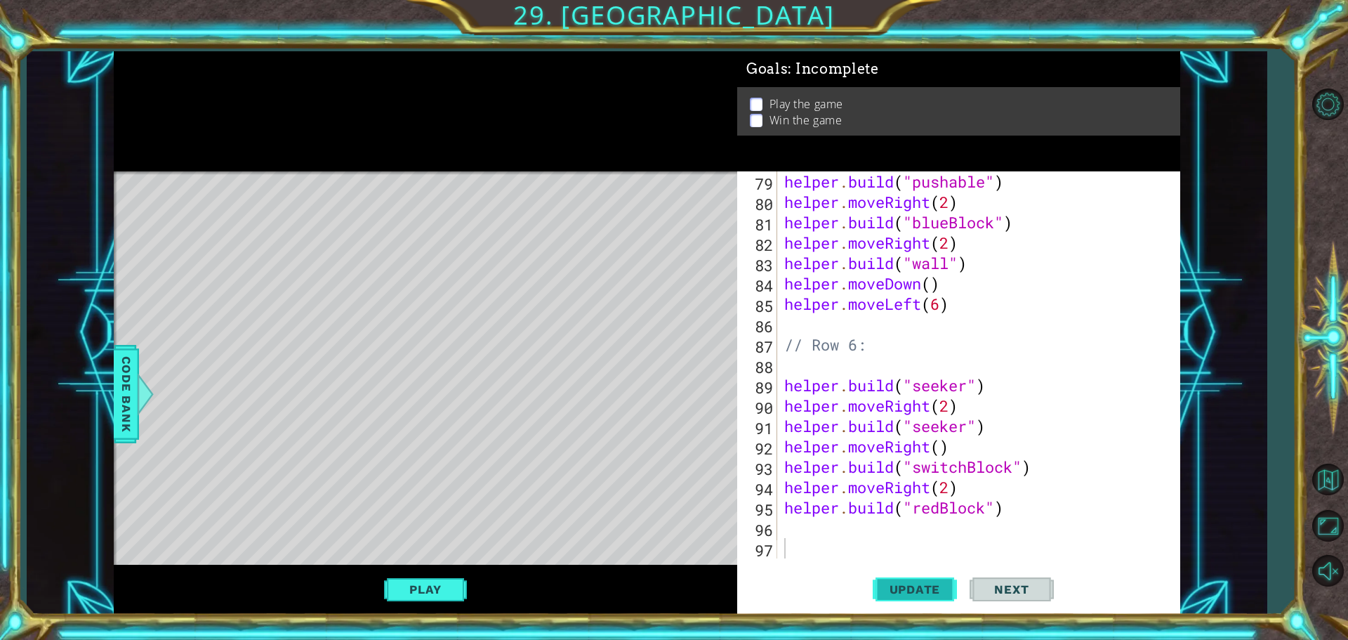
click at [904, 592] on span "Update" at bounding box center [915, 589] width 79 height 14
click at [923, 595] on span "Update" at bounding box center [915, 589] width 79 height 14
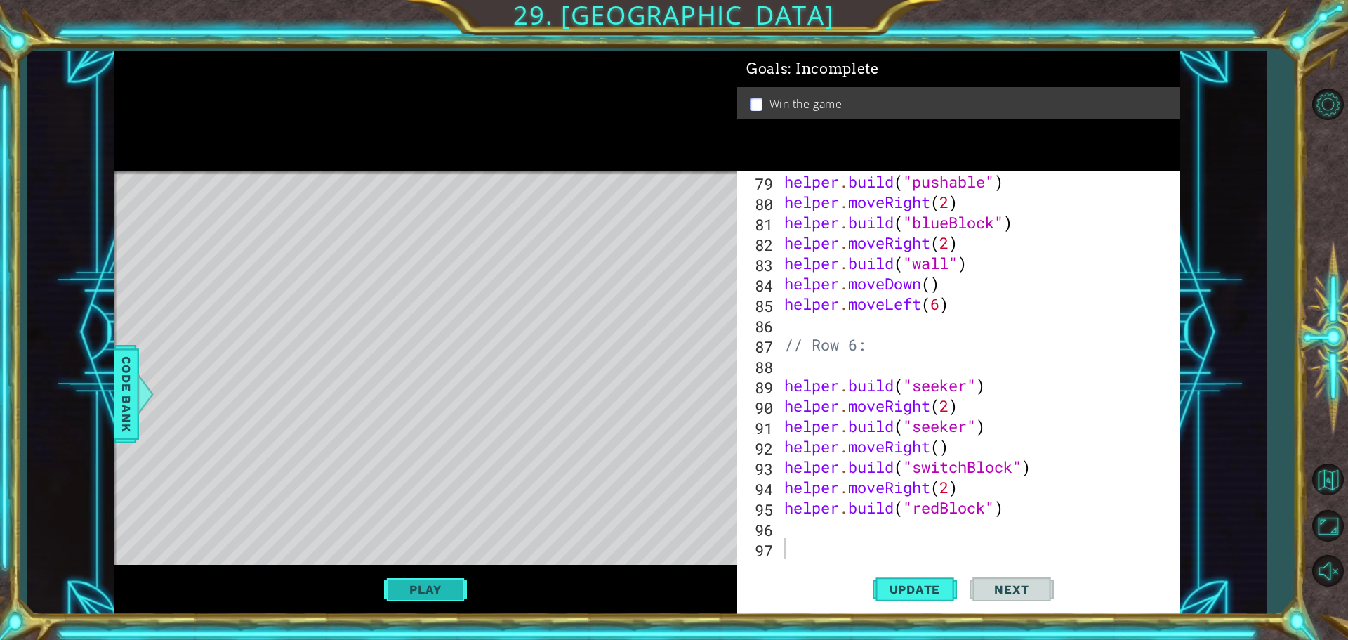
click at [439, 581] on button "Play" at bounding box center [425, 589] width 82 height 27
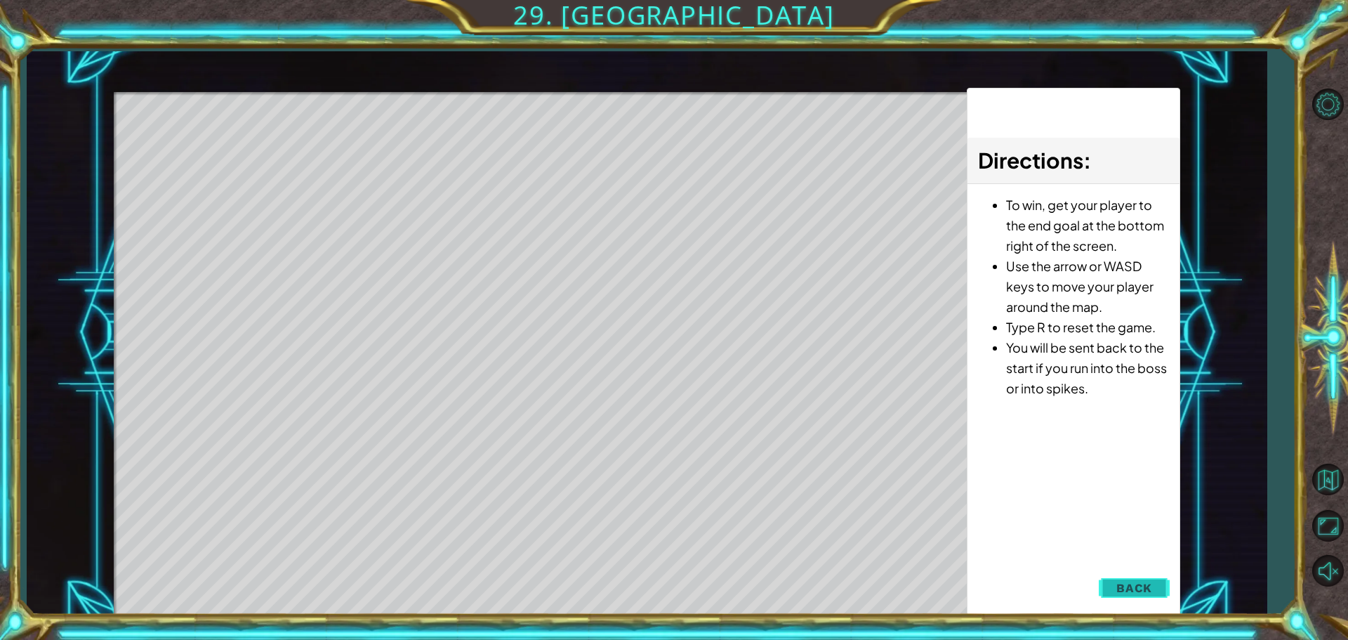
click at [1117, 584] on button "Back" at bounding box center [1134, 588] width 71 height 28
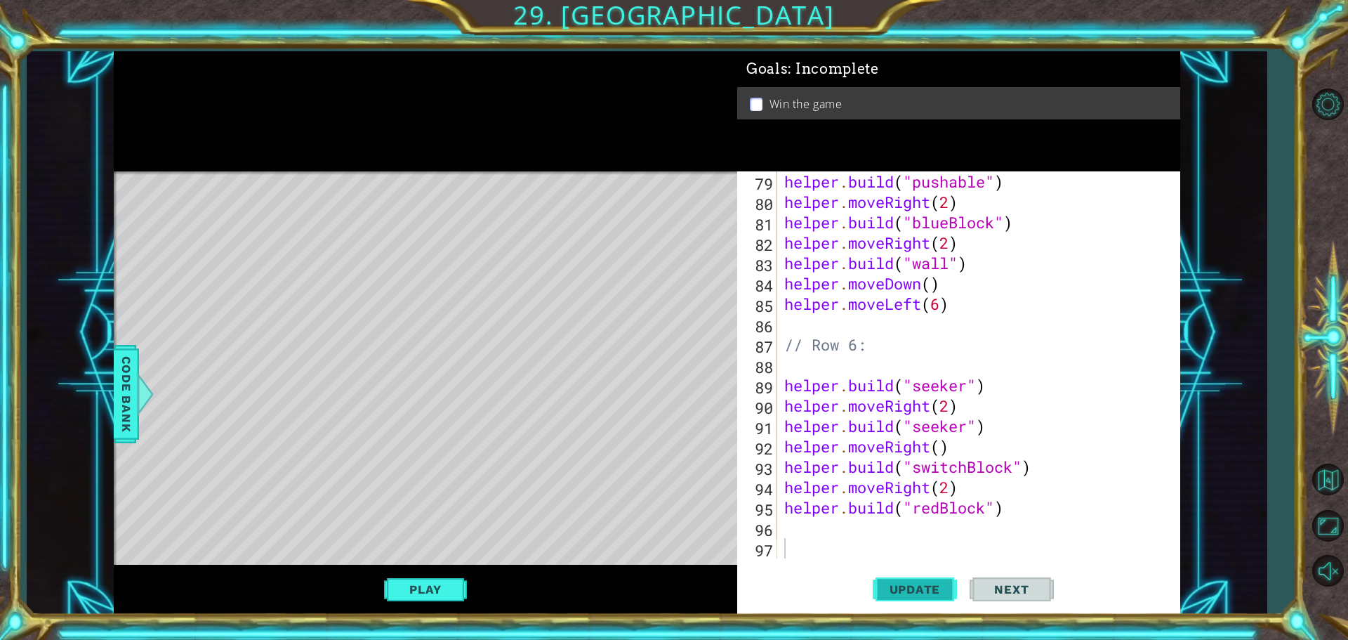
click at [920, 594] on span "Update" at bounding box center [915, 589] width 79 height 14
click at [426, 590] on button "Play" at bounding box center [425, 589] width 82 height 27
click at [916, 593] on span "Update" at bounding box center [915, 589] width 79 height 14
click at [928, 586] on span "Update" at bounding box center [915, 589] width 79 height 14
